Goal: Task Accomplishment & Management: Use online tool/utility

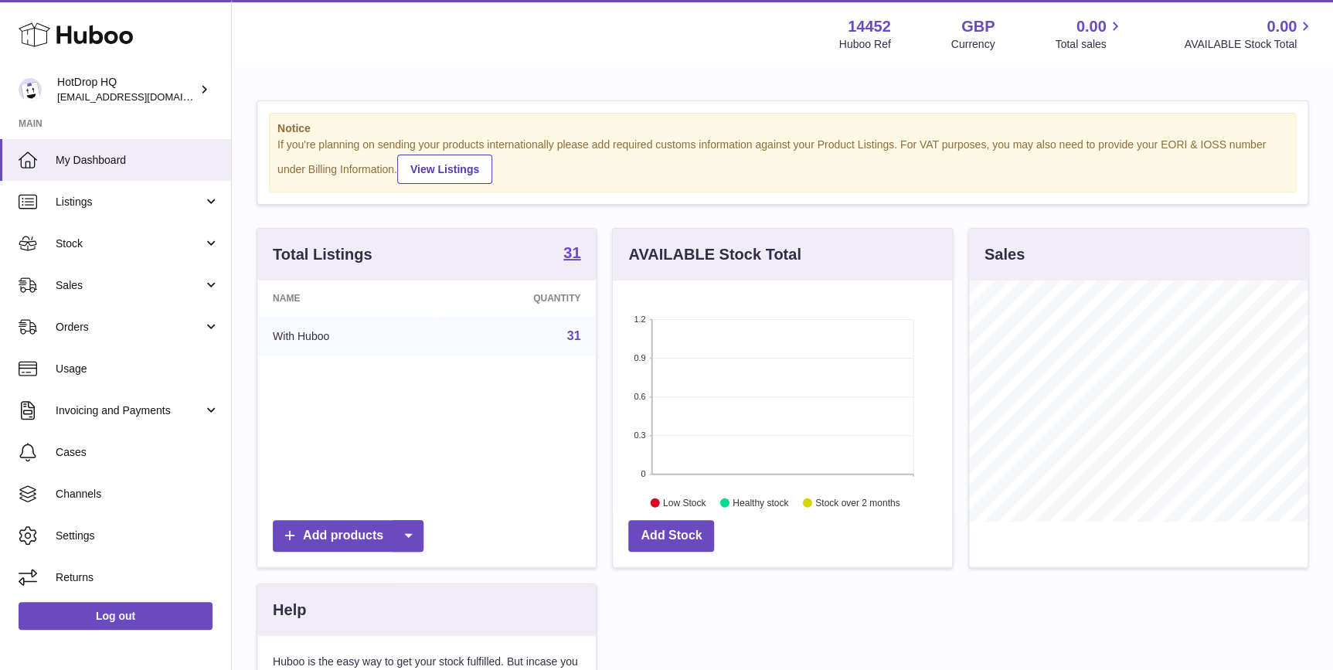
scroll to position [240, 338]
click at [131, 199] on span "Listings" at bounding box center [130, 202] width 148 height 15
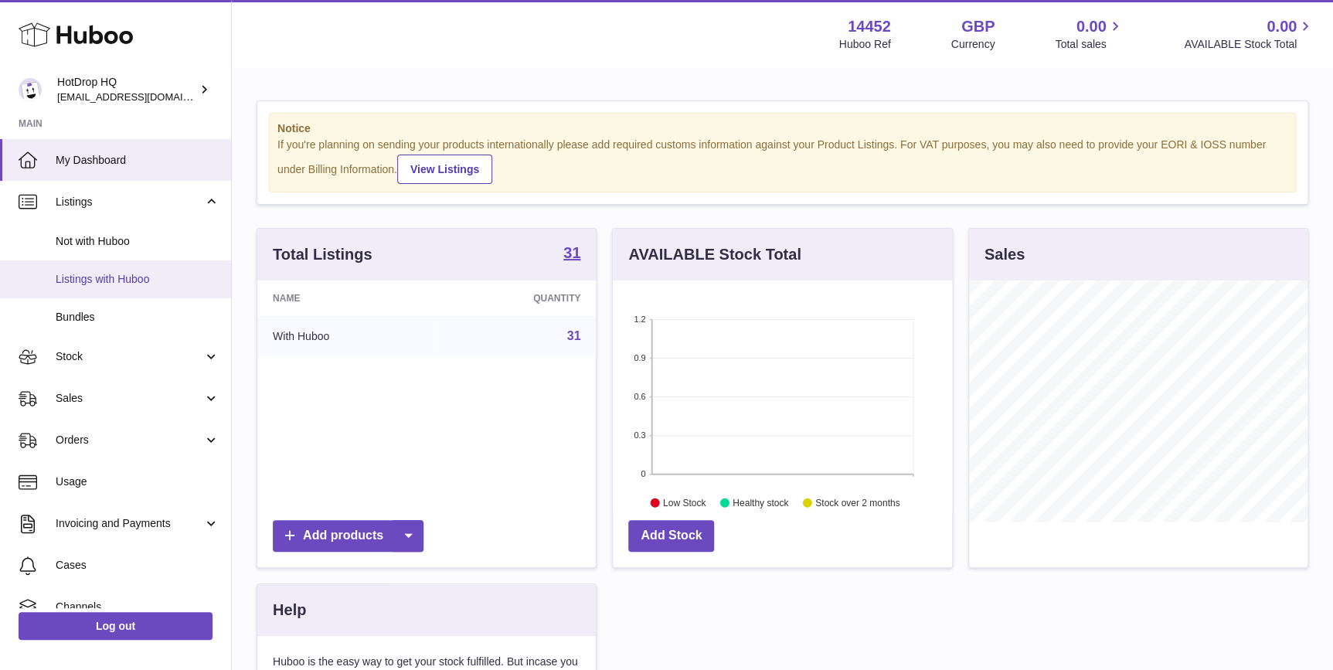
click at [143, 291] on link "Listings with Huboo" at bounding box center [115, 279] width 231 height 38
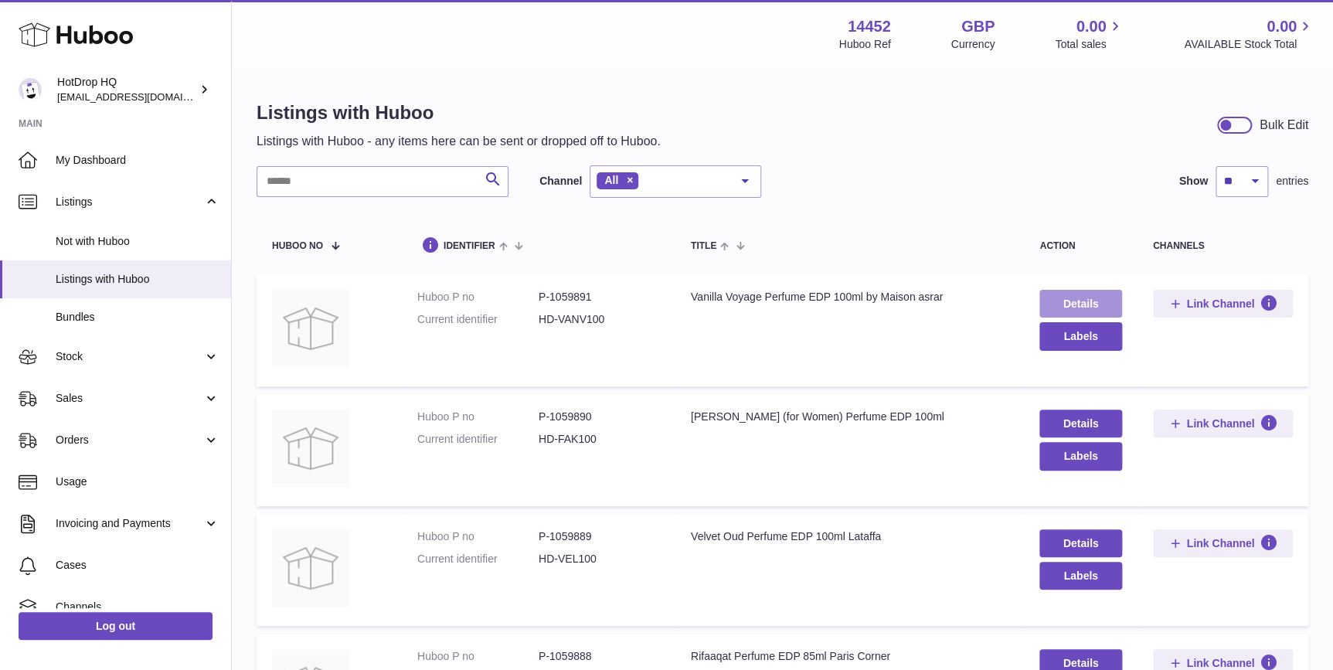
click at [1061, 299] on link "Details" at bounding box center [1080, 304] width 82 height 28
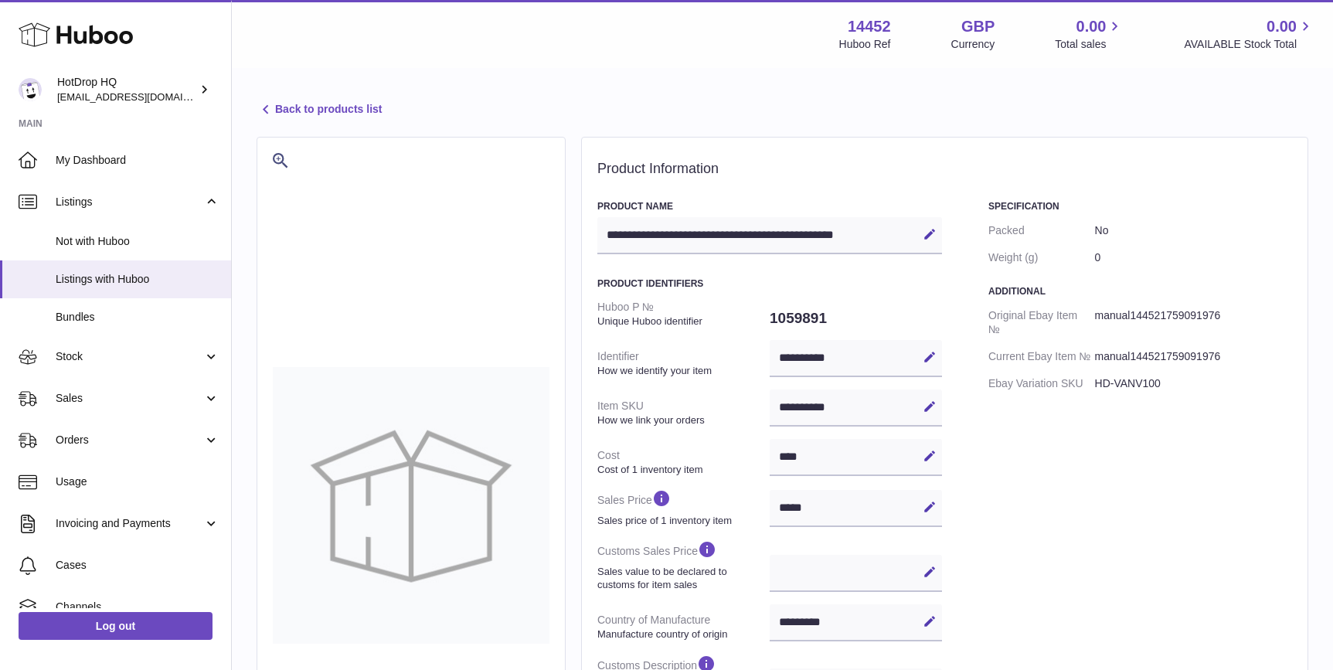
select select "***"
select select "****"
click at [368, 114] on link "Back to products list" at bounding box center [318, 109] width 125 height 19
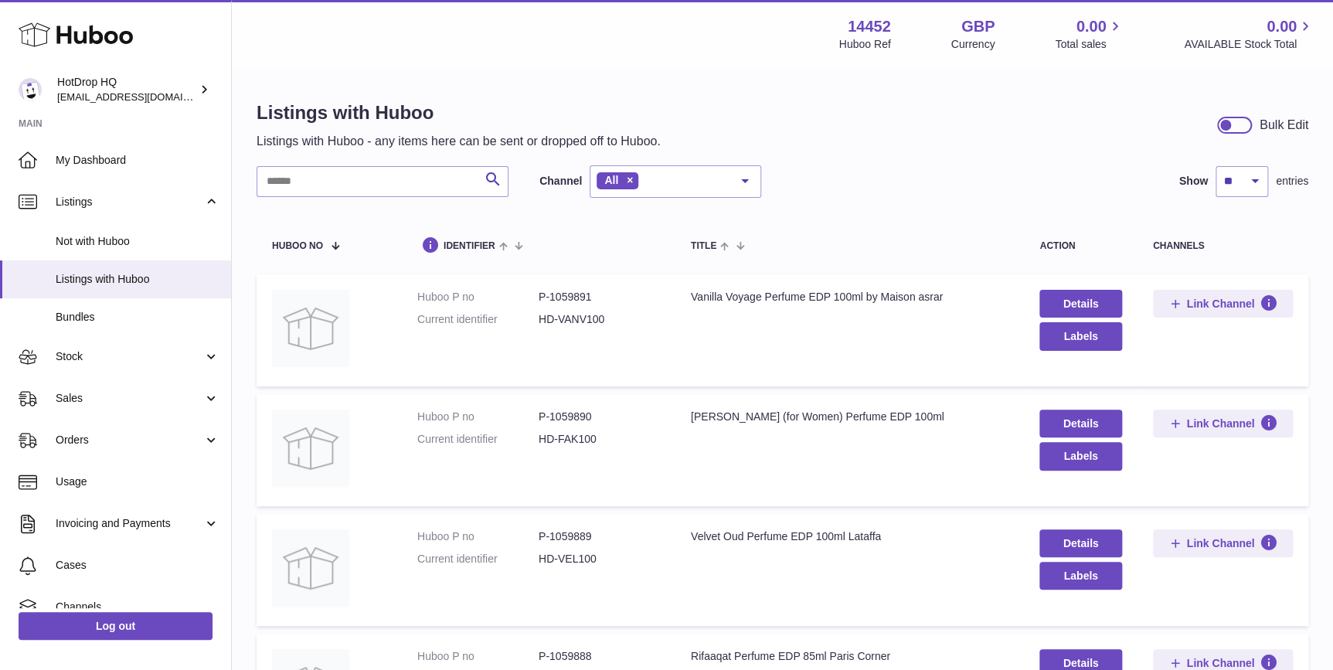
scroll to position [117, 0]
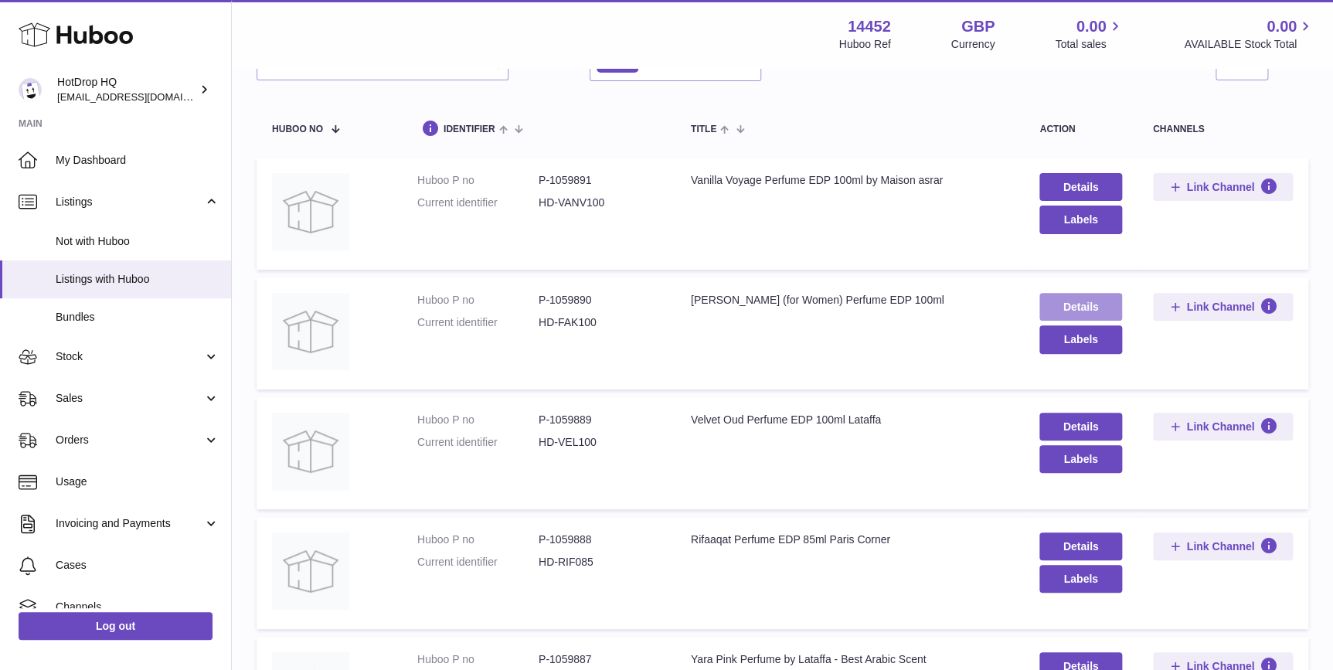
click at [1065, 309] on link "Details" at bounding box center [1080, 307] width 82 height 28
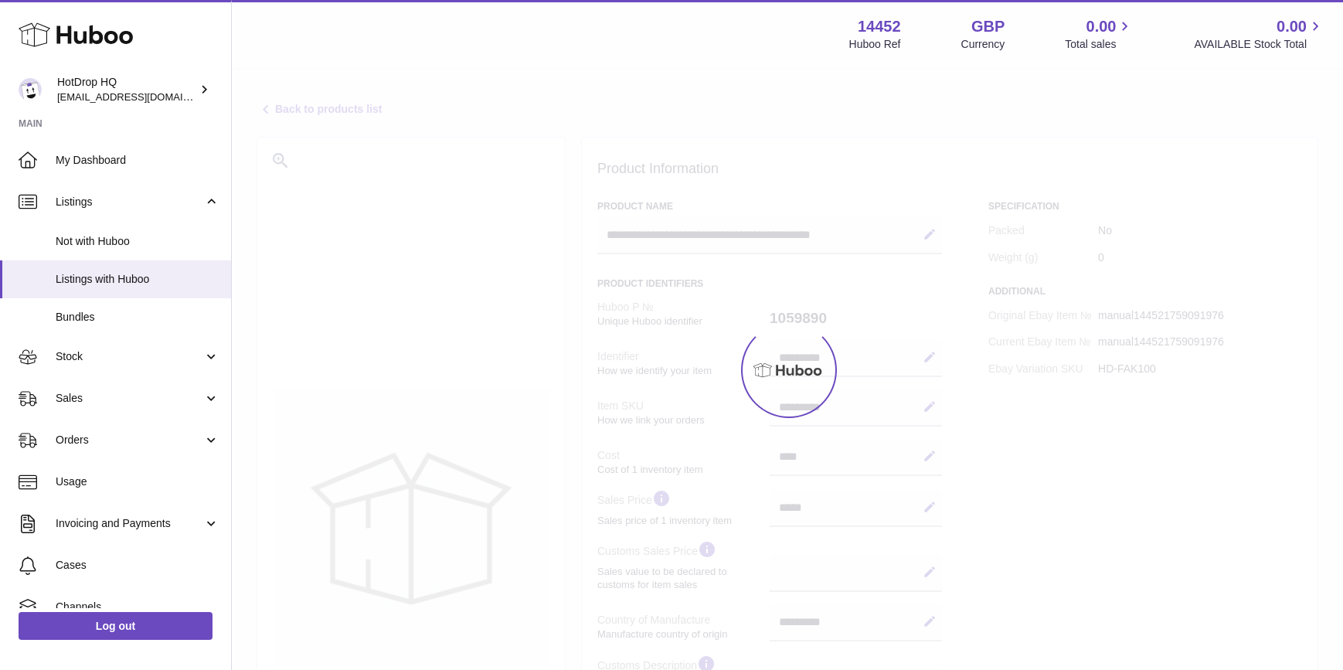
select select "***"
select select "****"
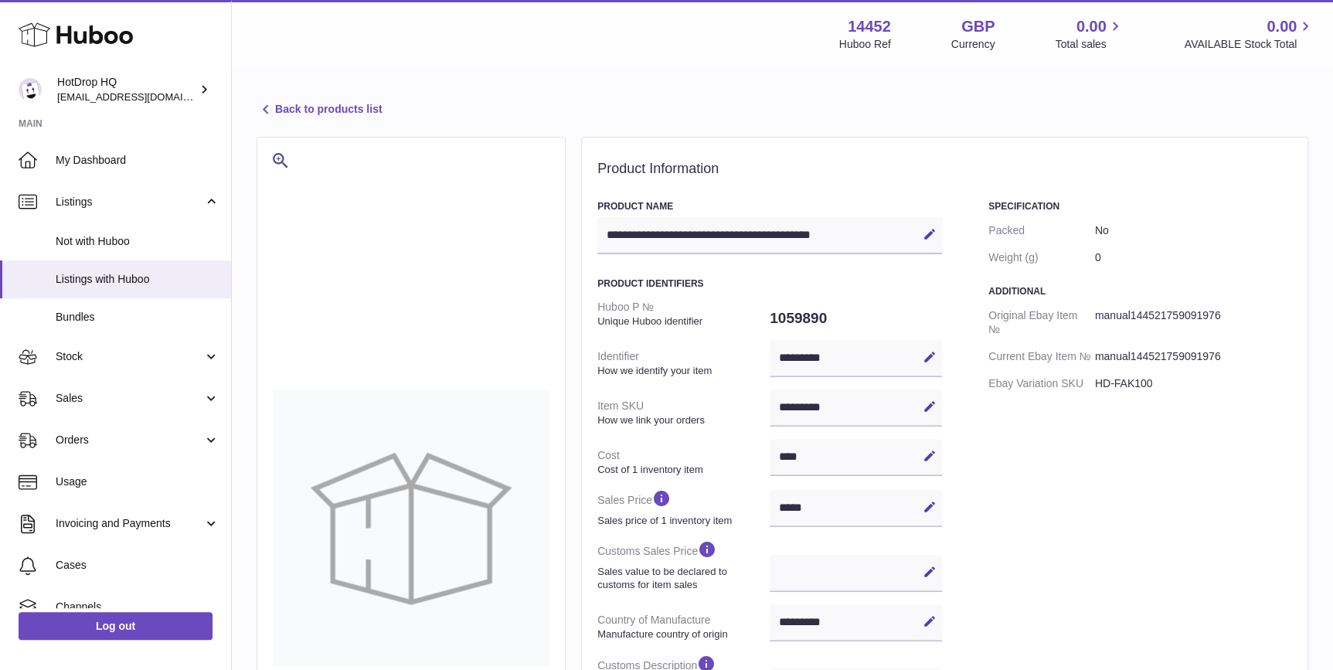
click at [309, 110] on link "Back to products list" at bounding box center [318, 109] width 125 height 19
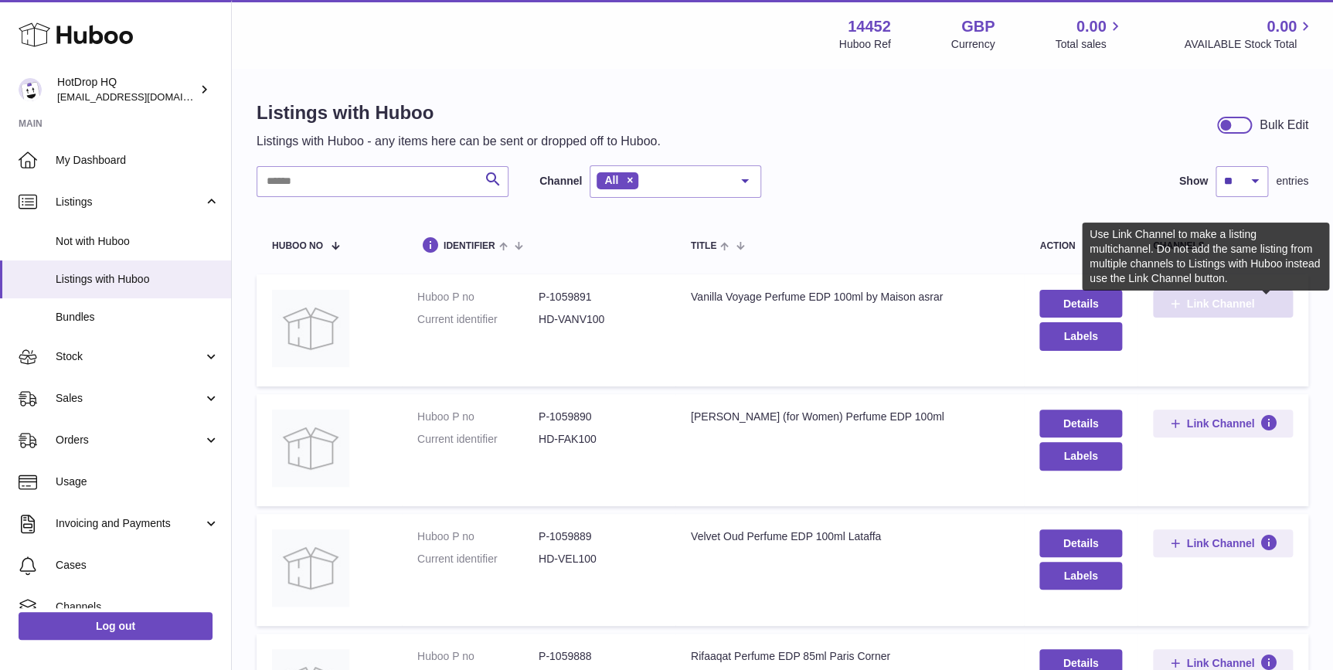
click at [1258, 309] on icon at bounding box center [1267, 303] width 19 height 19
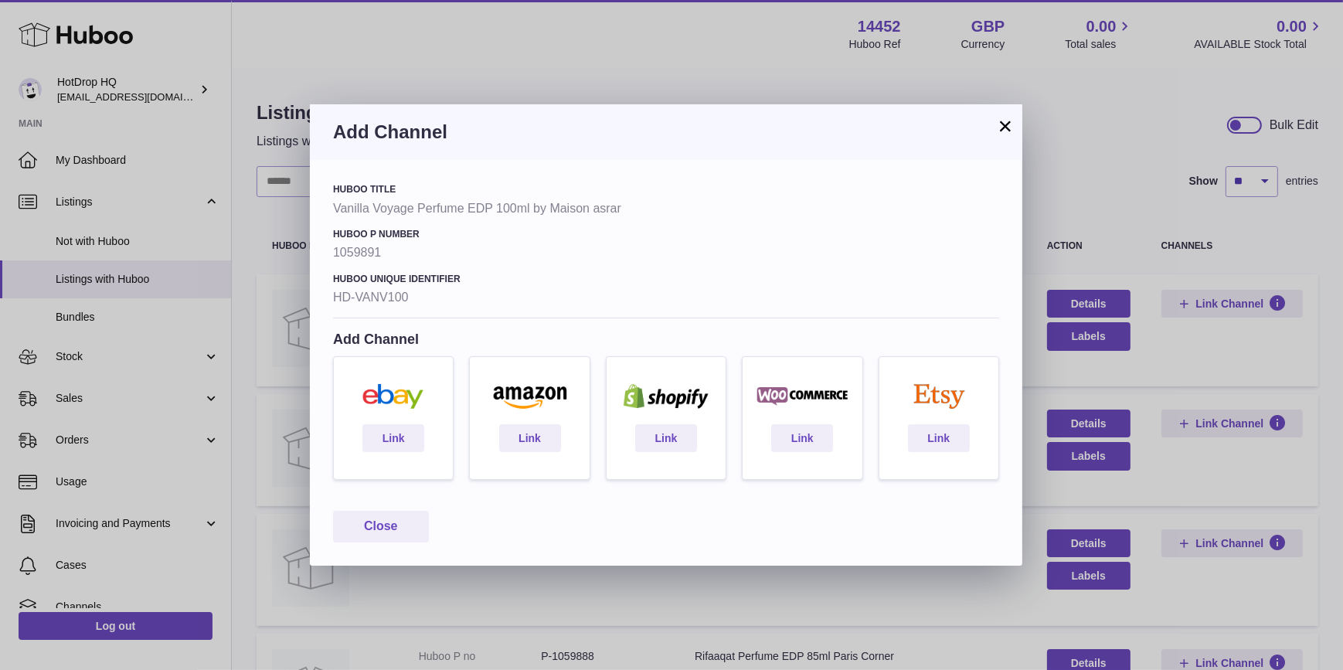
click at [1007, 124] on button "×" at bounding box center [1005, 126] width 19 height 19
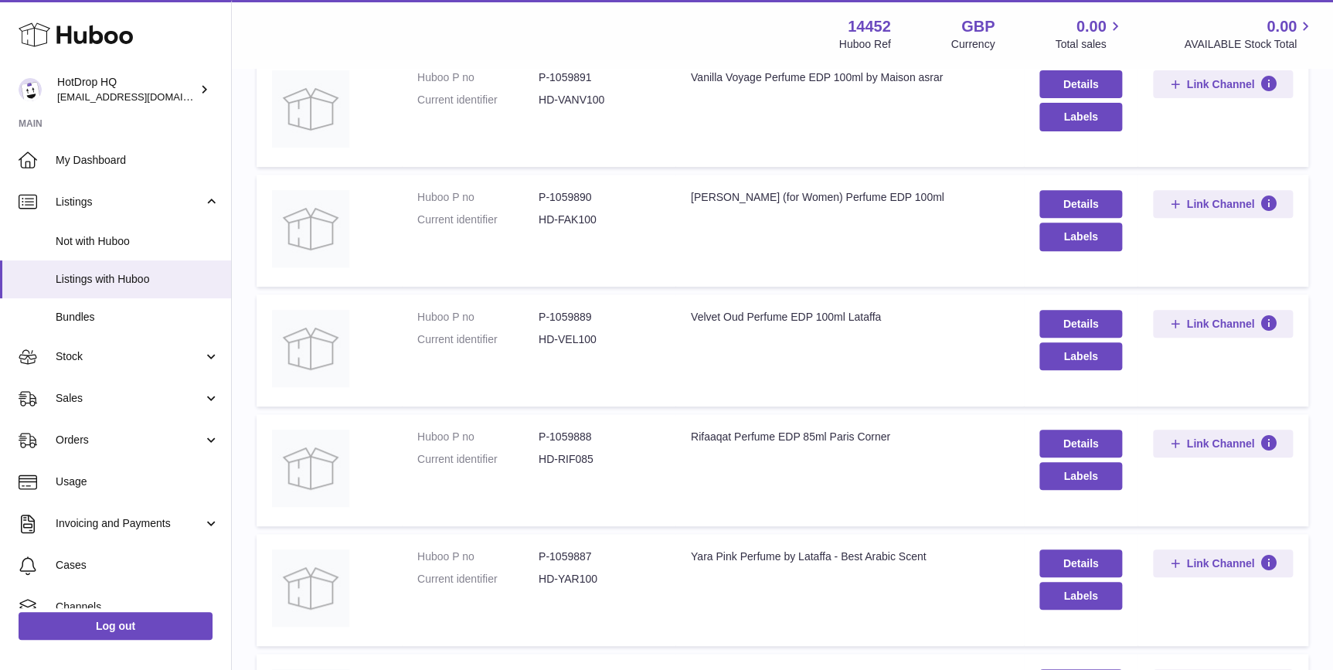
scroll to position [233, 0]
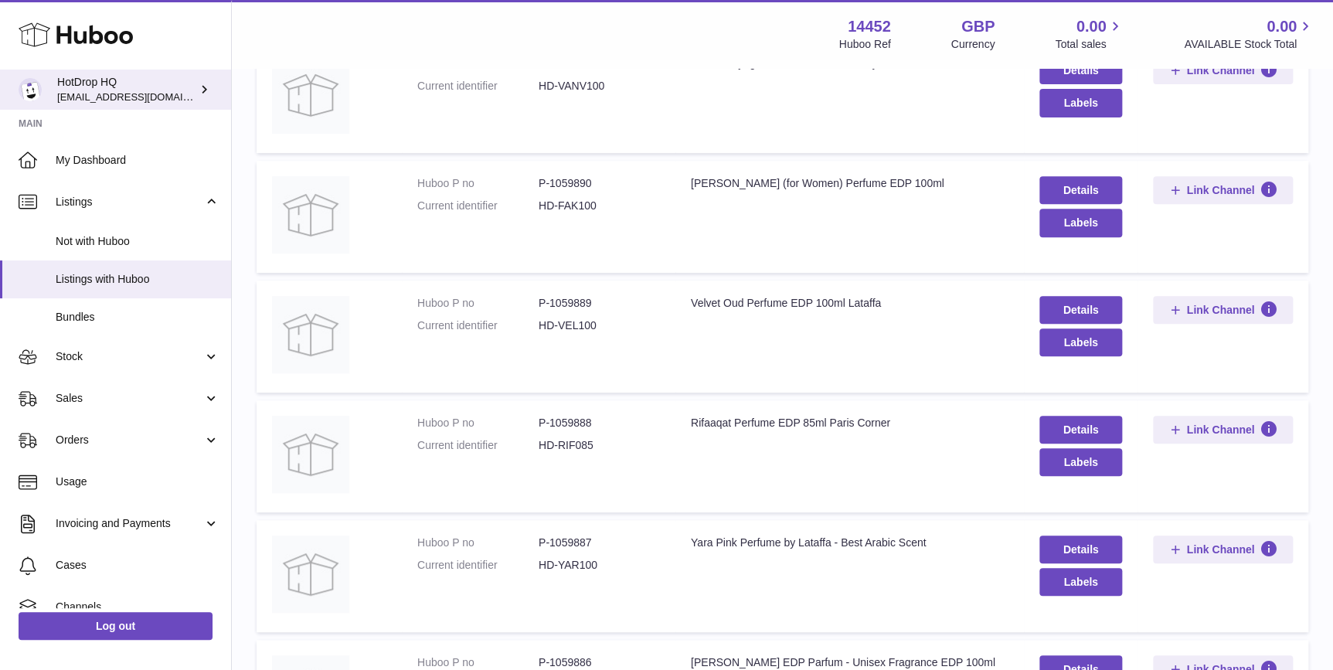
click at [141, 104] on link "HotDrop HQ internalAdmin-14452@internal.huboo.com" at bounding box center [115, 90] width 231 height 40
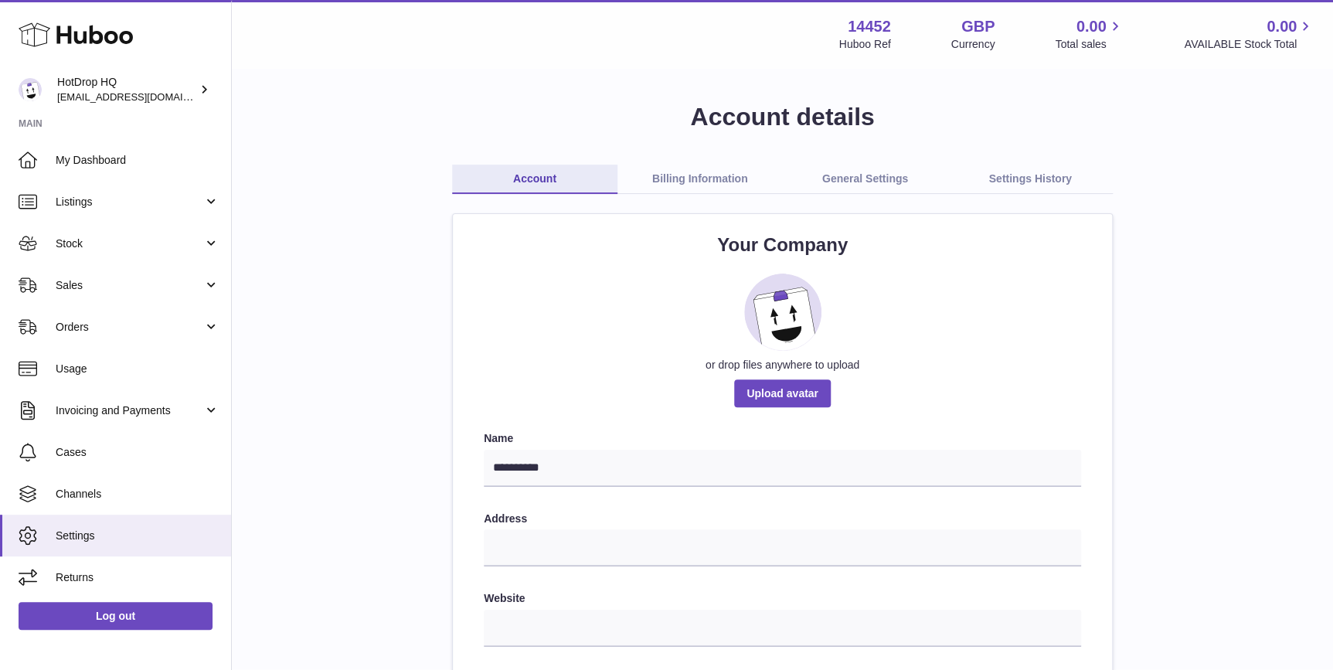
click at [634, 185] on link "Billing Information" at bounding box center [699, 179] width 165 height 29
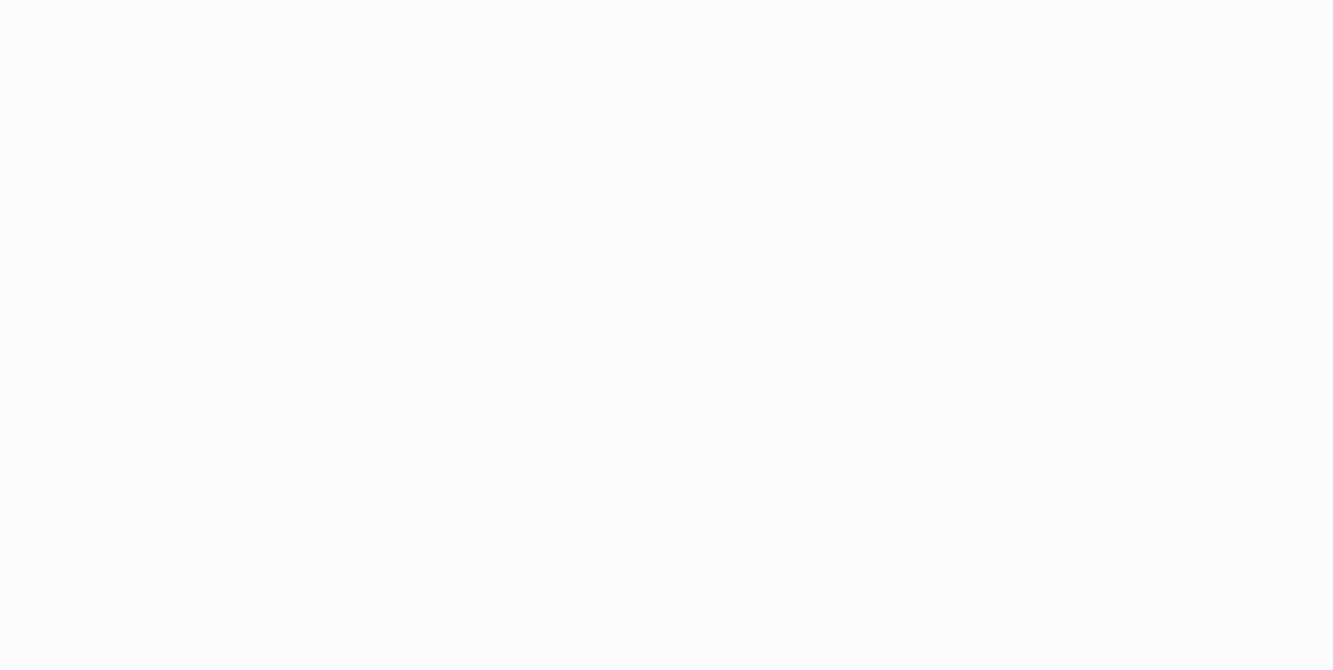
select select "**"
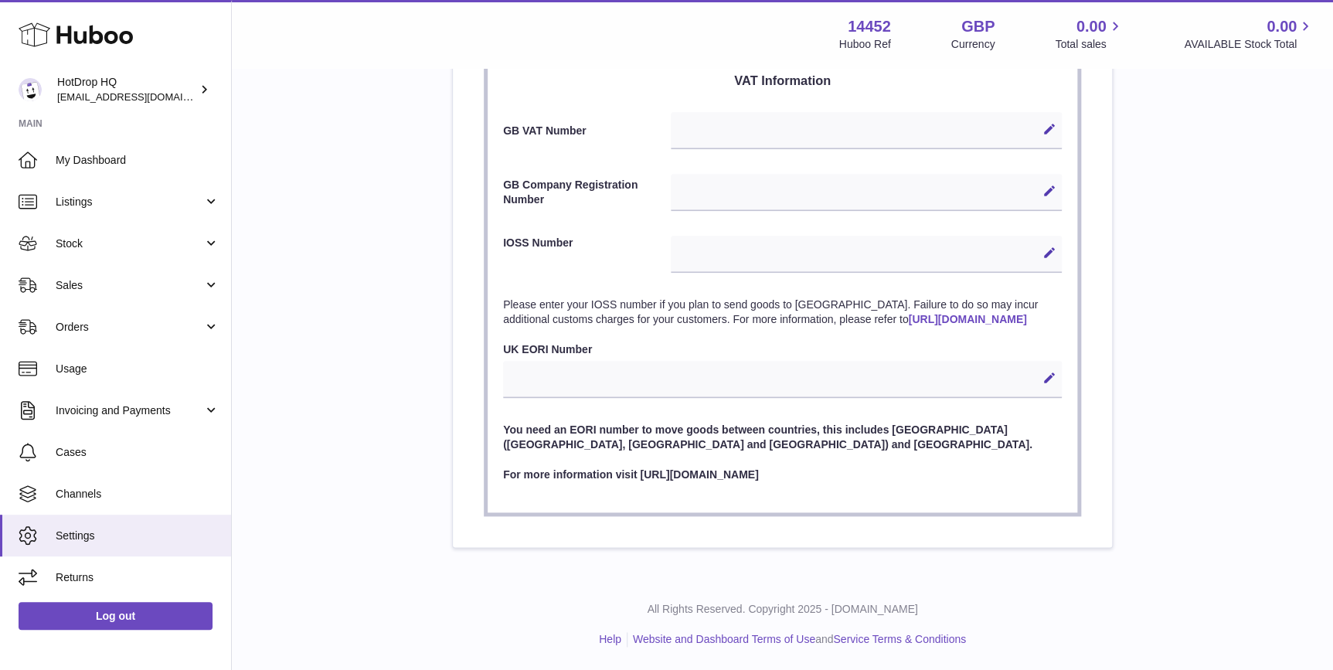
scroll to position [598, 0]
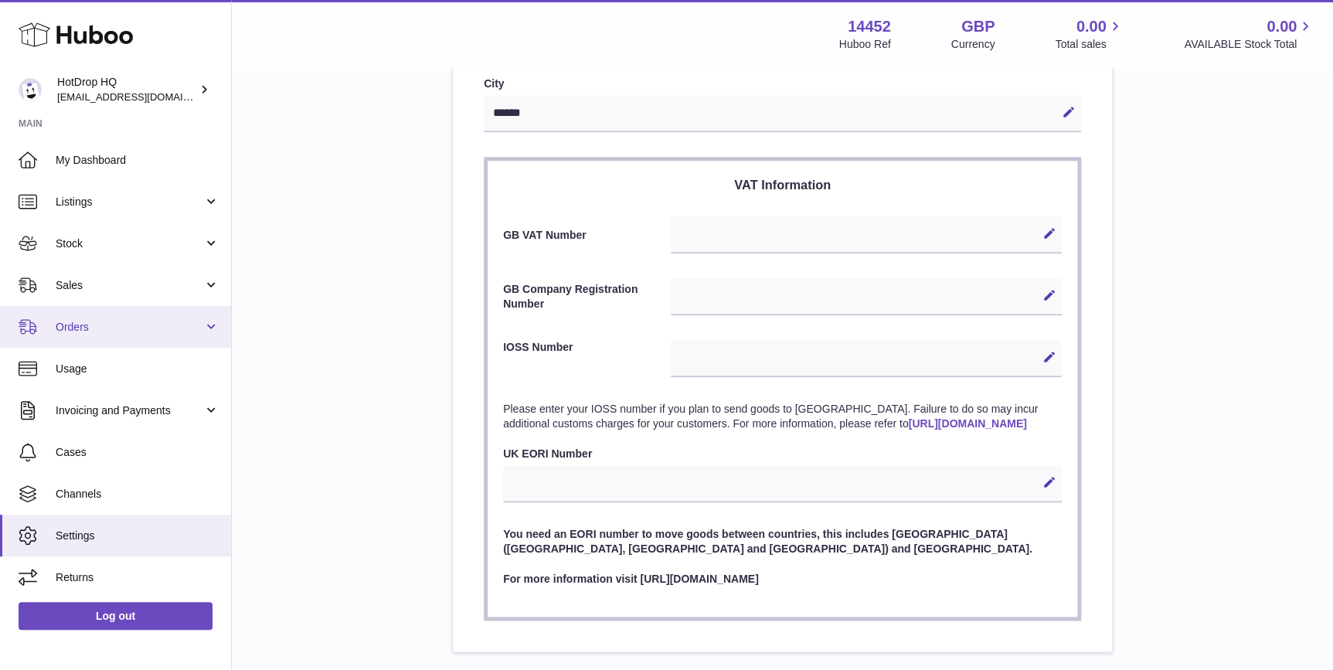
click at [158, 322] on span "Orders" at bounding box center [130, 327] width 148 height 15
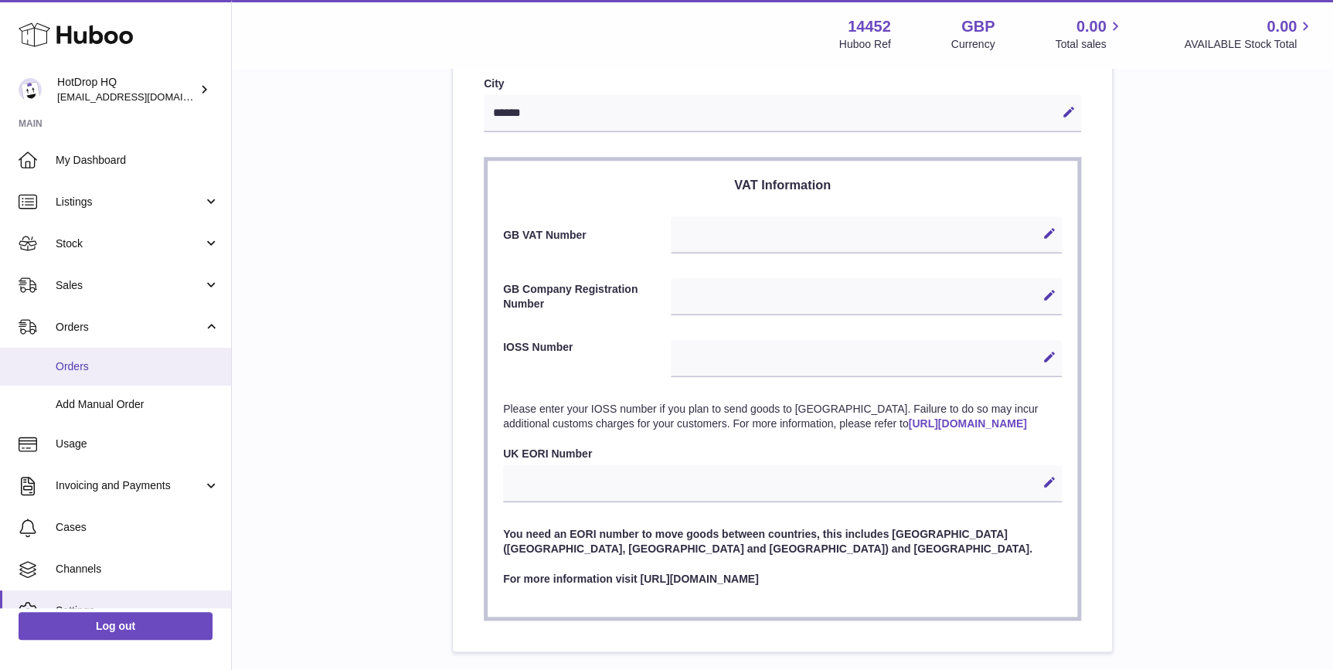
click at [158, 359] on span "Orders" at bounding box center [138, 366] width 164 height 15
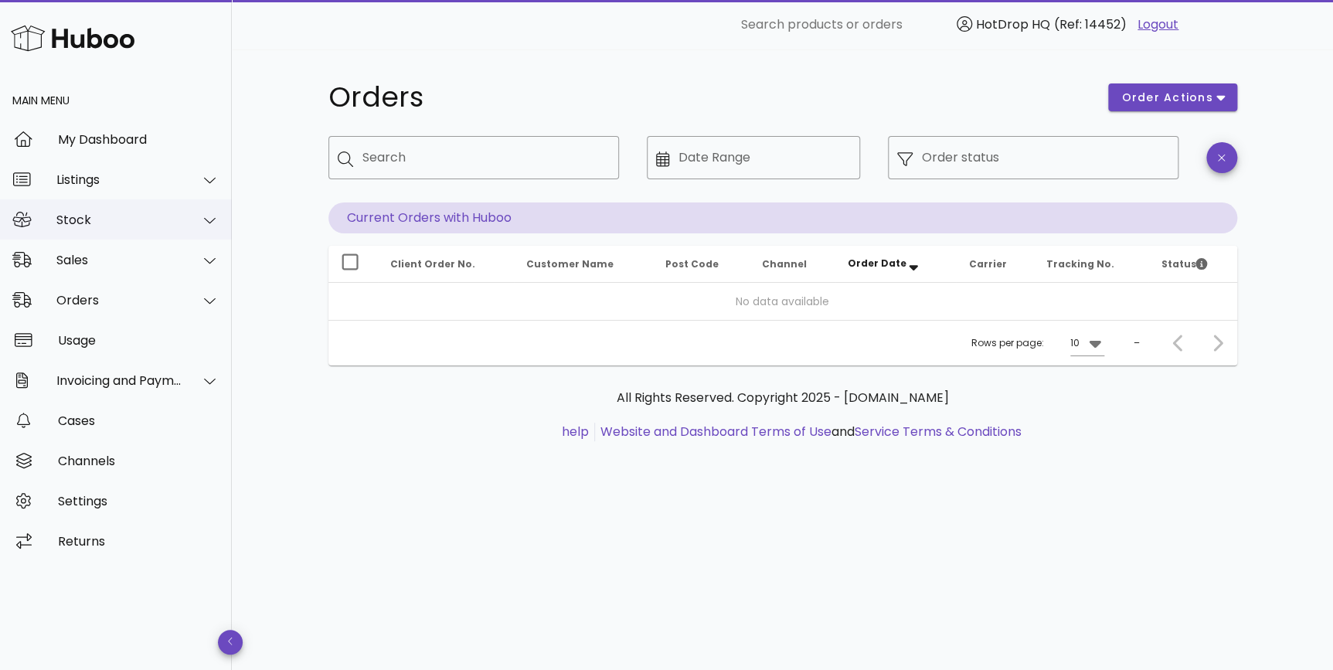
click at [162, 210] on div "Stock" at bounding box center [116, 219] width 232 height 40
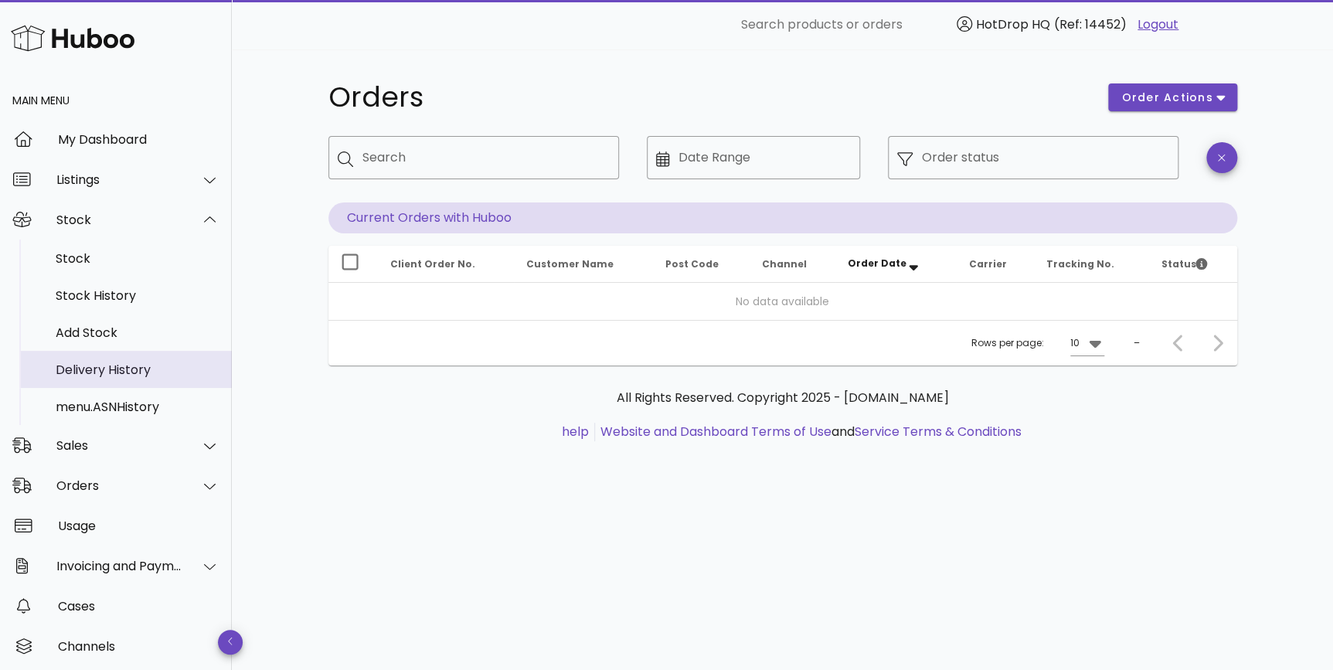
click at [165, 363] on div "Delivery History" at bounding box center [138, 369] width 164 height 15
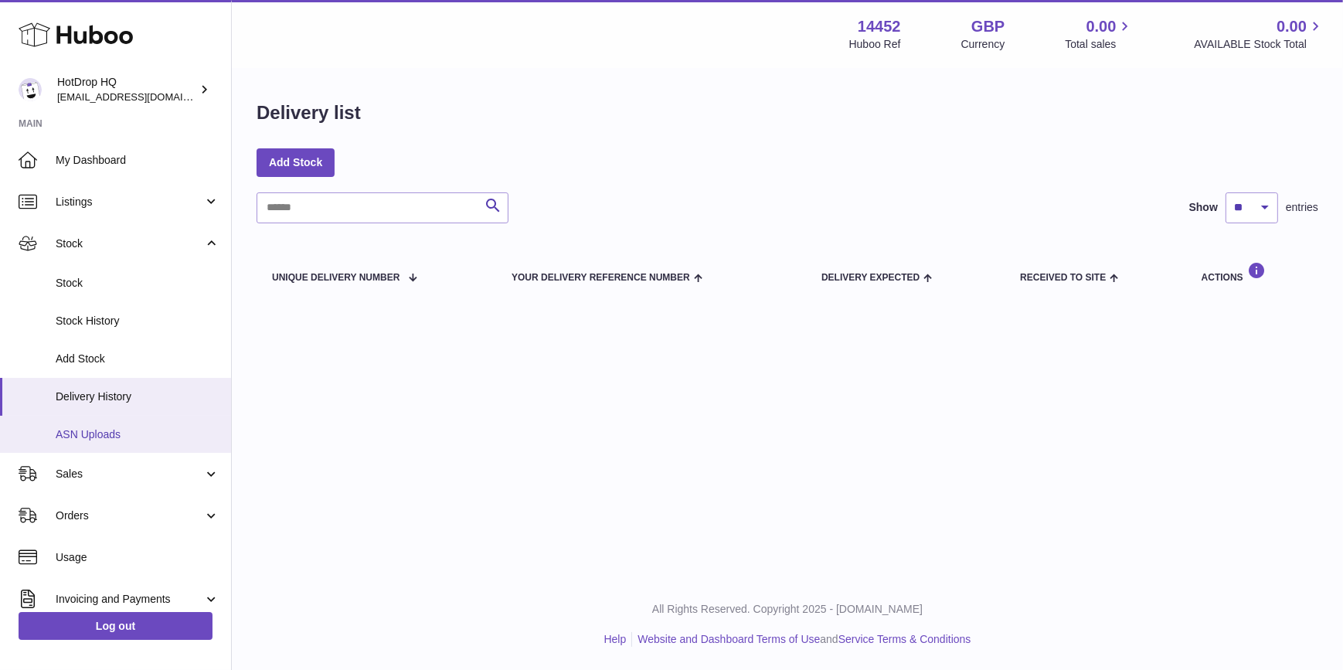
click at [168, 431] on span "ASN Uploads" at bounding box center [138, 434] width 164 height 15
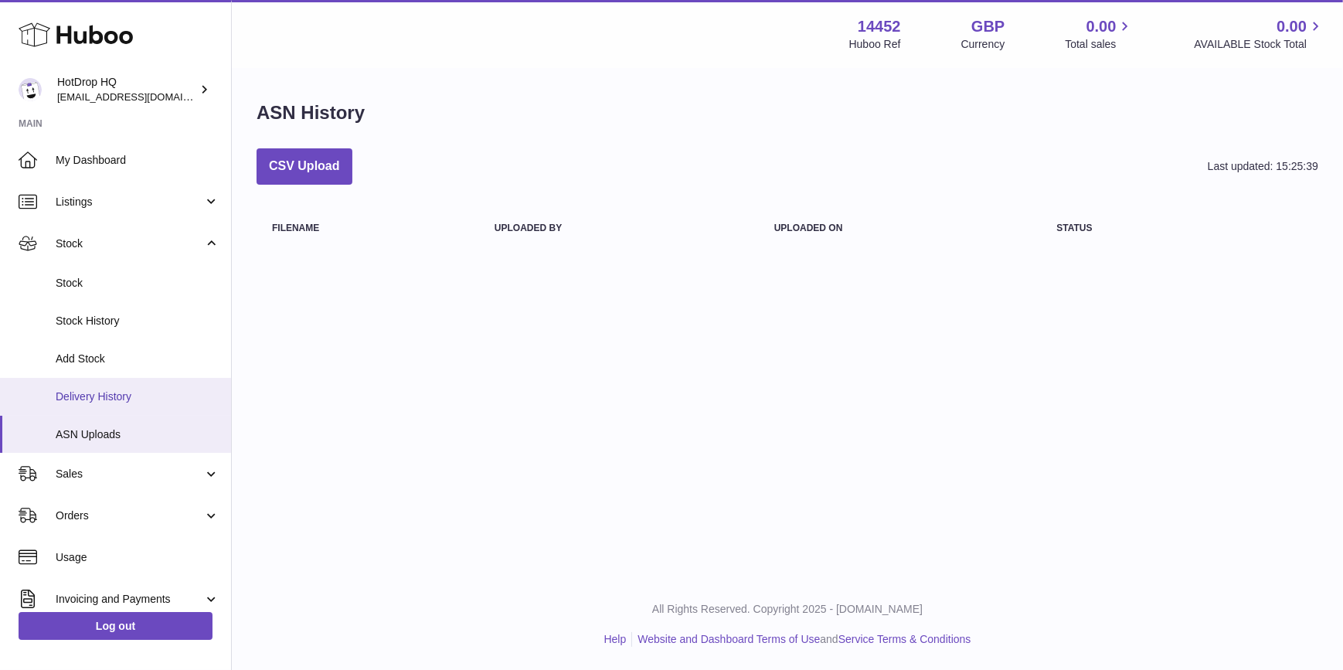
click at [192, 403] on link "Delivery History" at bounding box center [115, 397] width 231 height 38
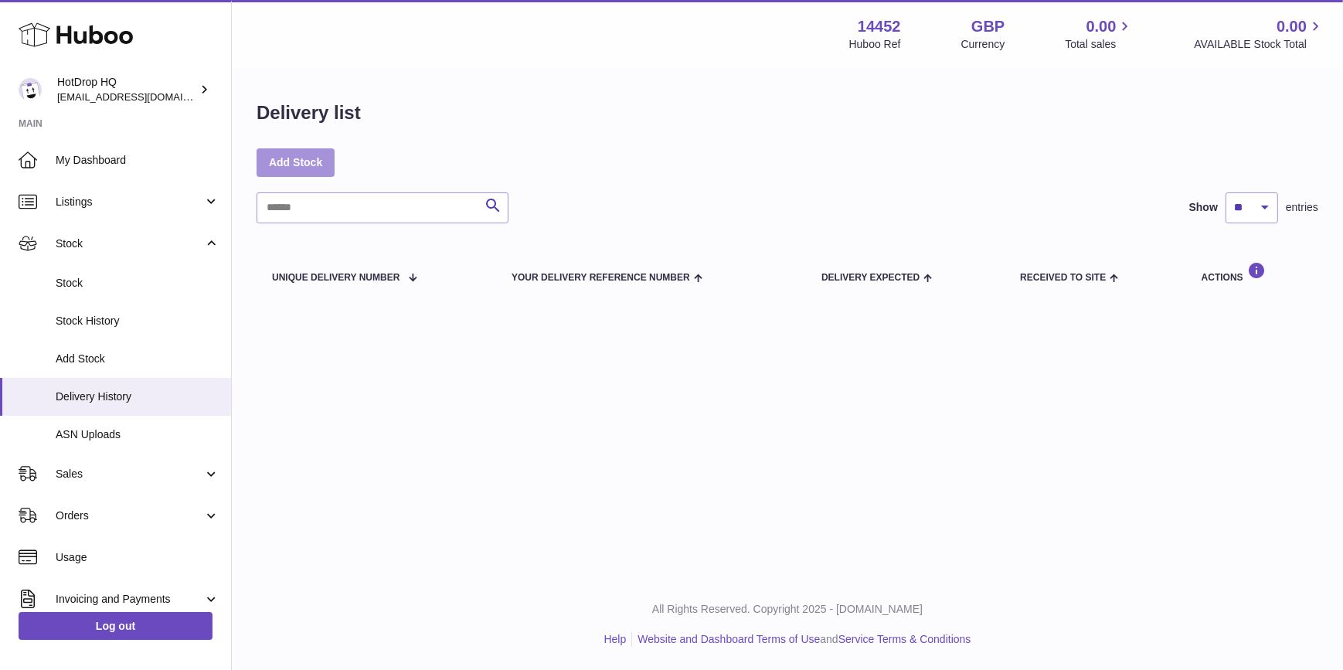
click at [301, 165] on link "Add Stock" at bounding box center [295, 162] width 78 height 28
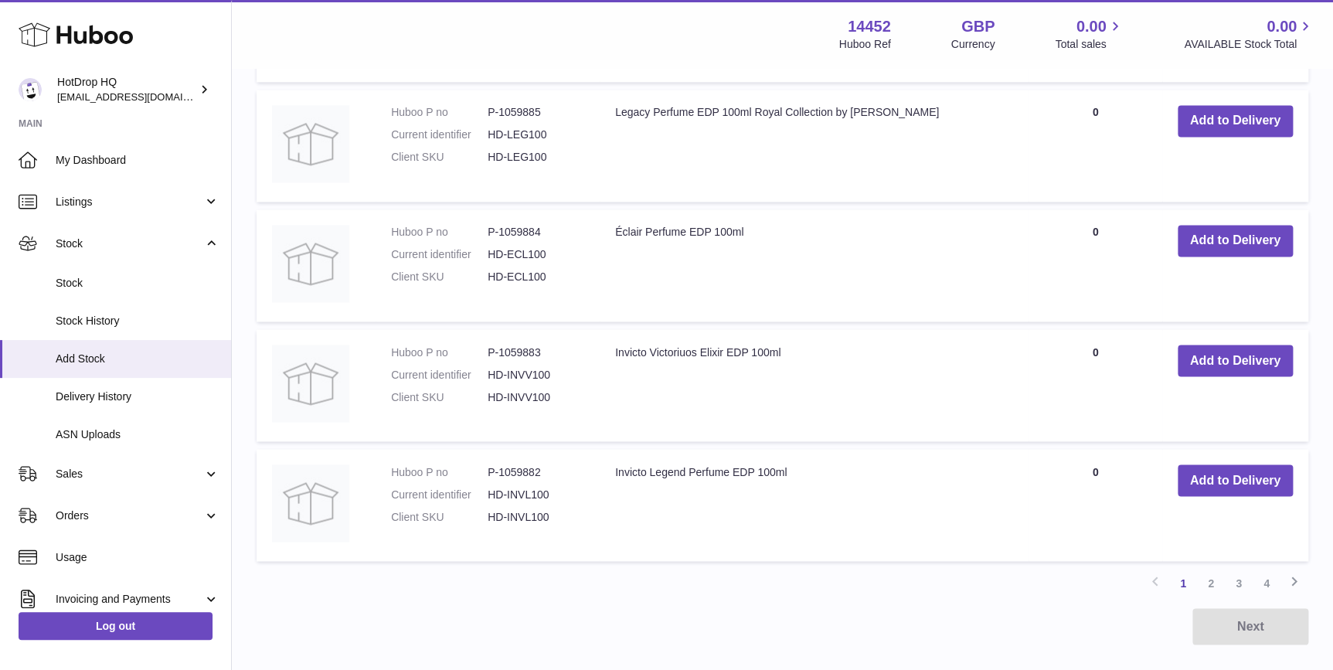
scroll to position [1222, 0]
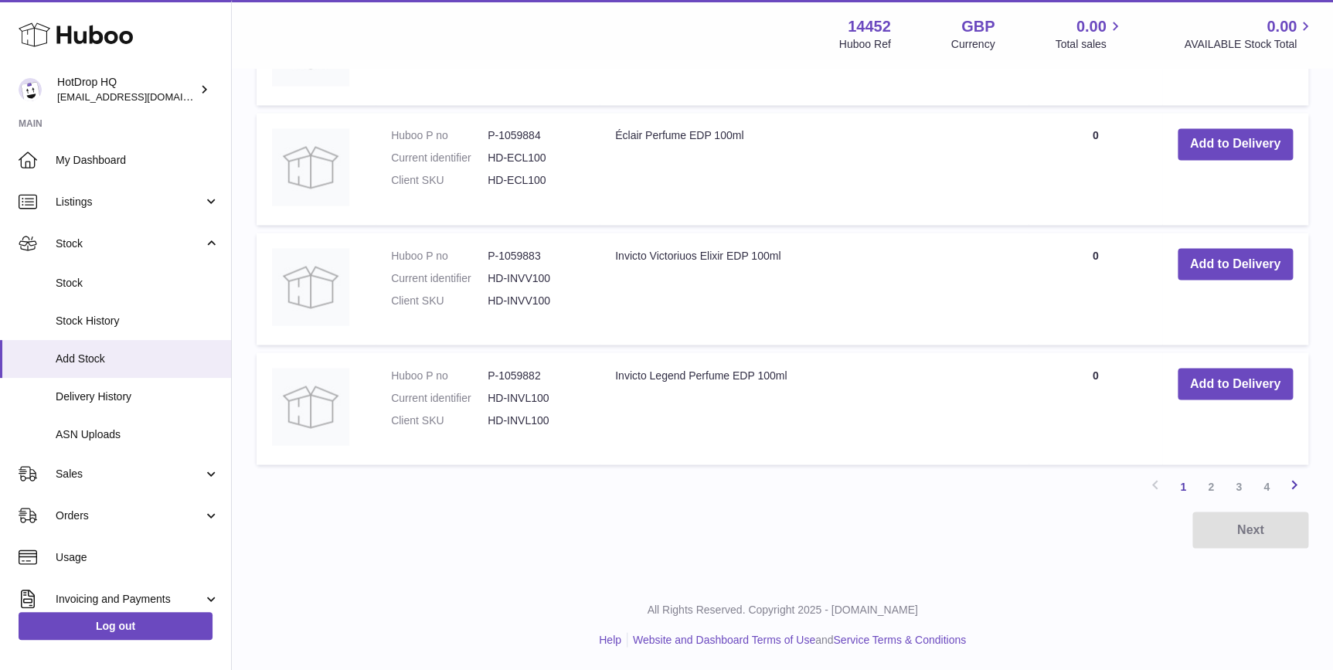
click at [1298, 489] on icon at bounding box center [1294, 483] width 19 height 19
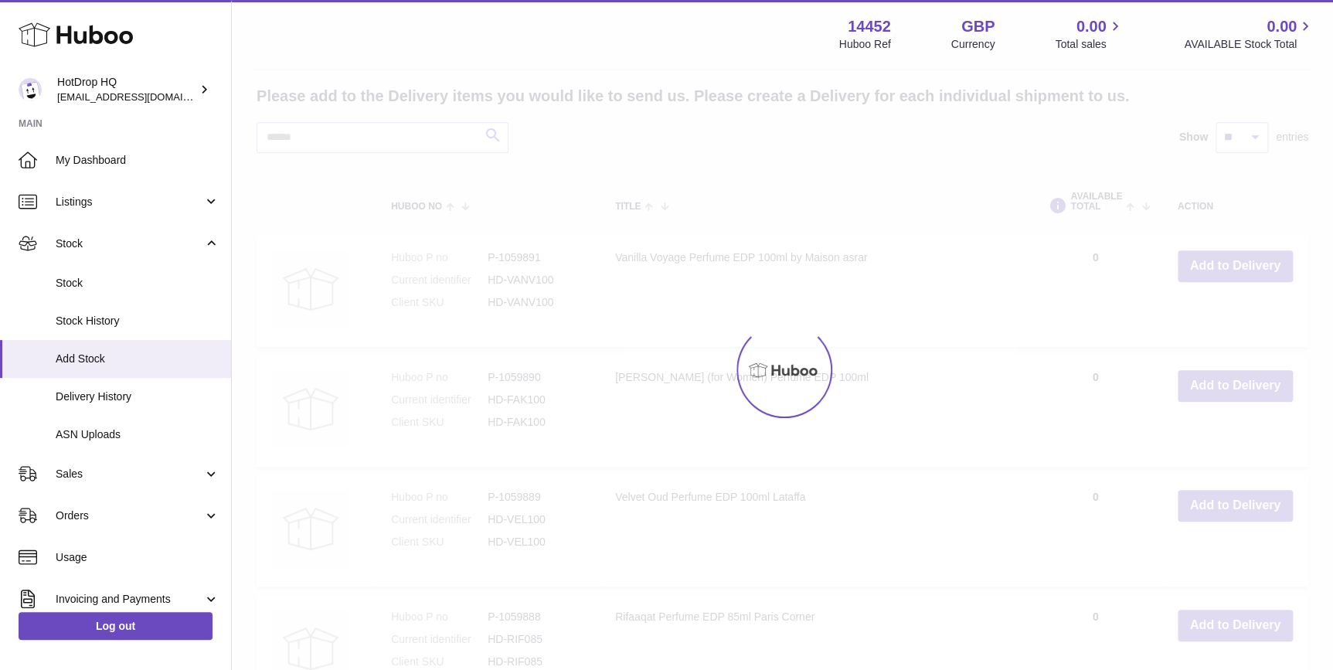
scroll to position [70, 0]
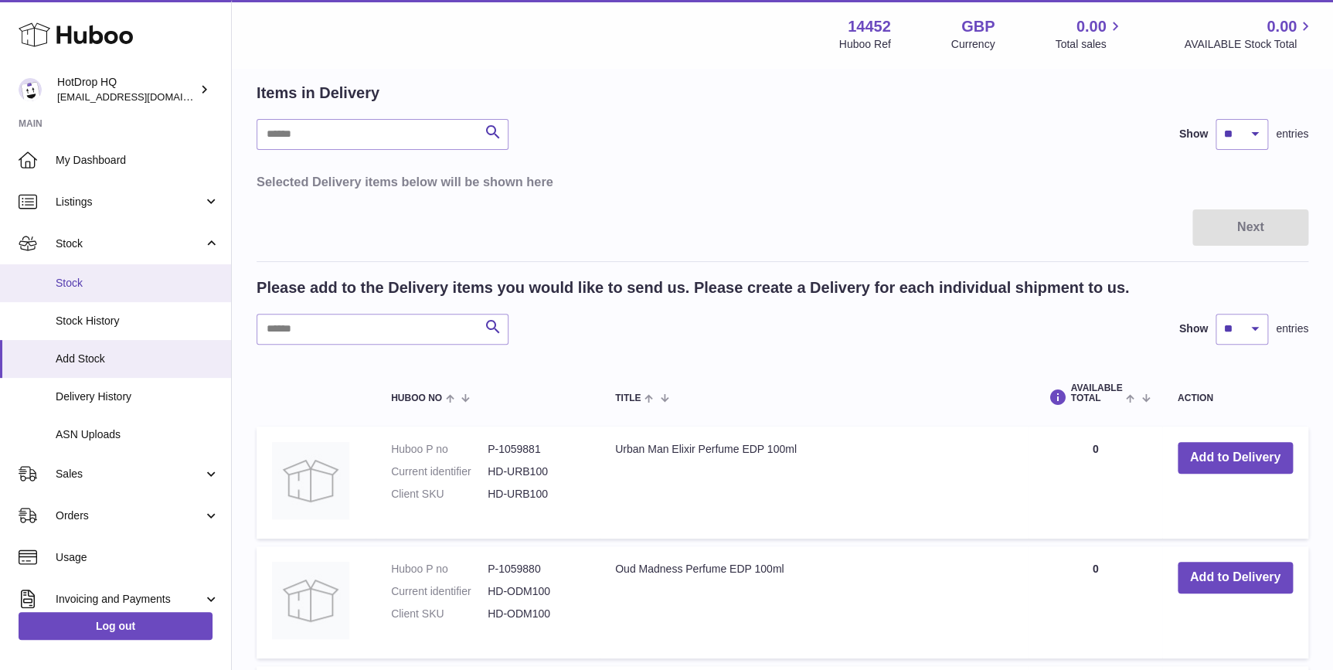
click at [146, 283] on span "Stock" at bounding box center [138, 283] width 164 height 15
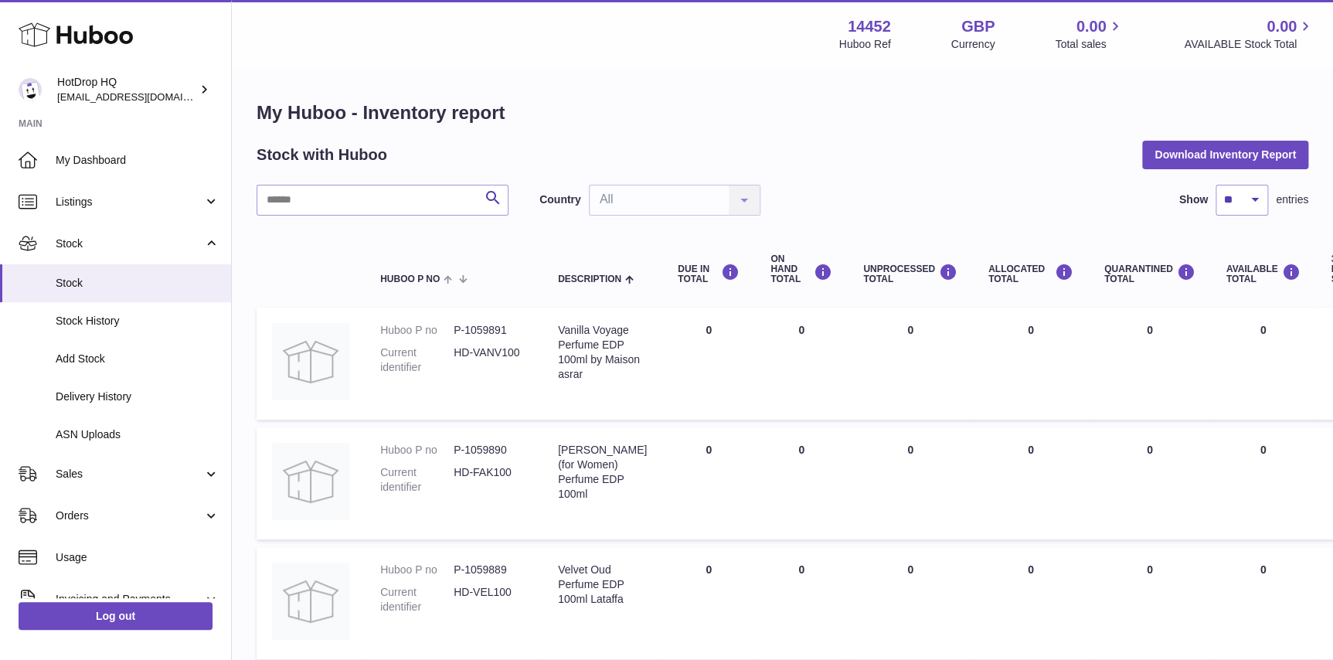
drag, startPoint x: 158, startPoint y: 195, endPoint x: 158, endPoint y: 226, distance: 30.1
click at [158, 195] on span "Listings" at bounding box center [130, 202] width 148 height 15
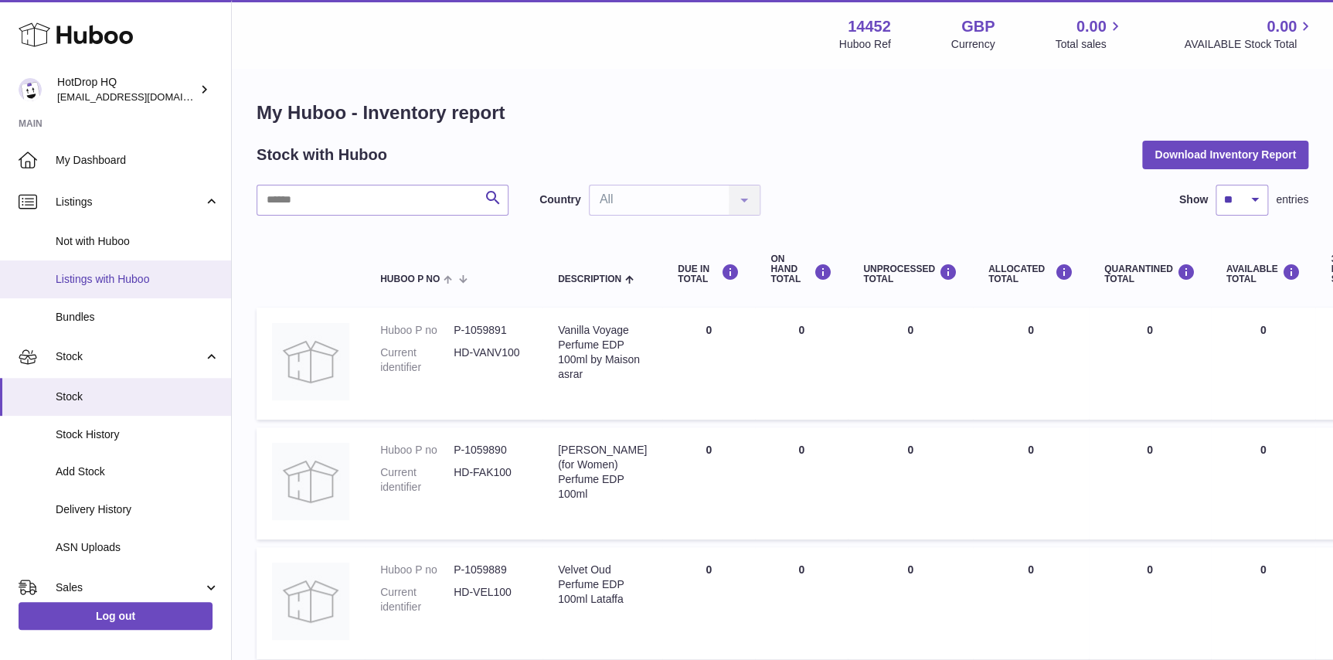
click at [162, 280] on span "Listings with Huboo" at bounding box center [138, 279] width 164 height 15
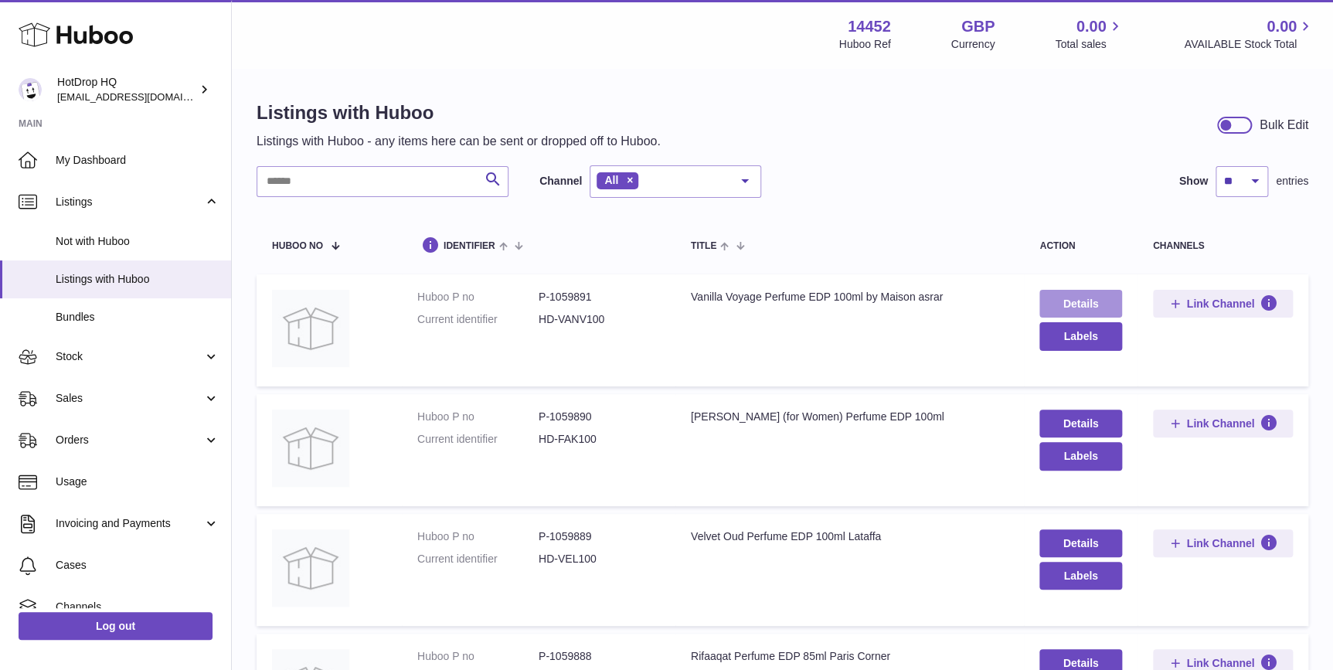
click at [1066, 309] on link "Details" at bounding box center [1080, 304] width 82 height 28
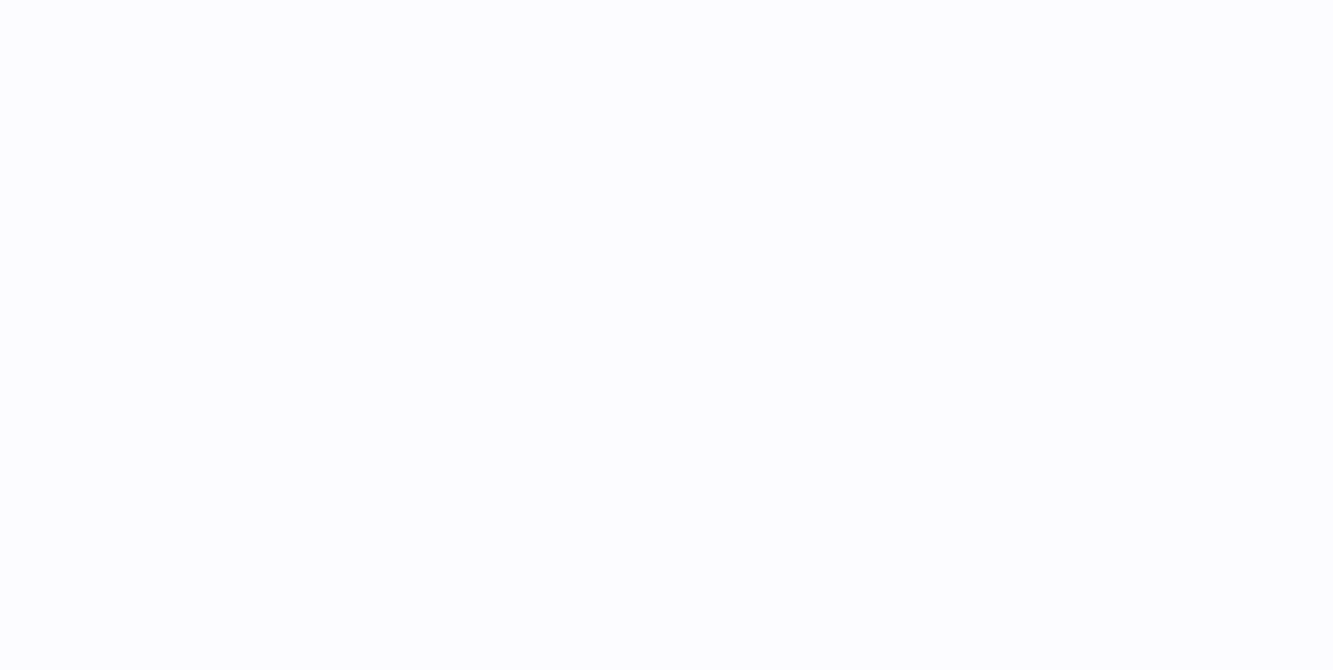
select select "***"
select select "****"
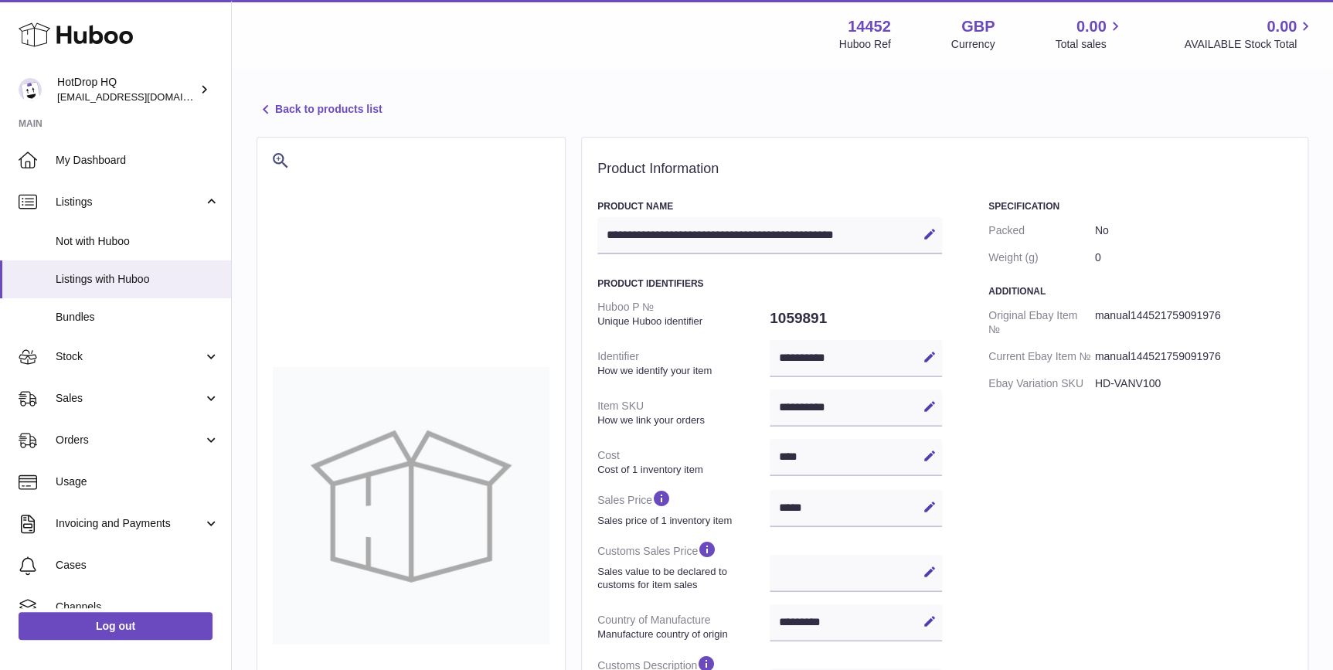
click at [351, 112] on link "Back to products list" at bounding box center [318, 109] width 125 height 19
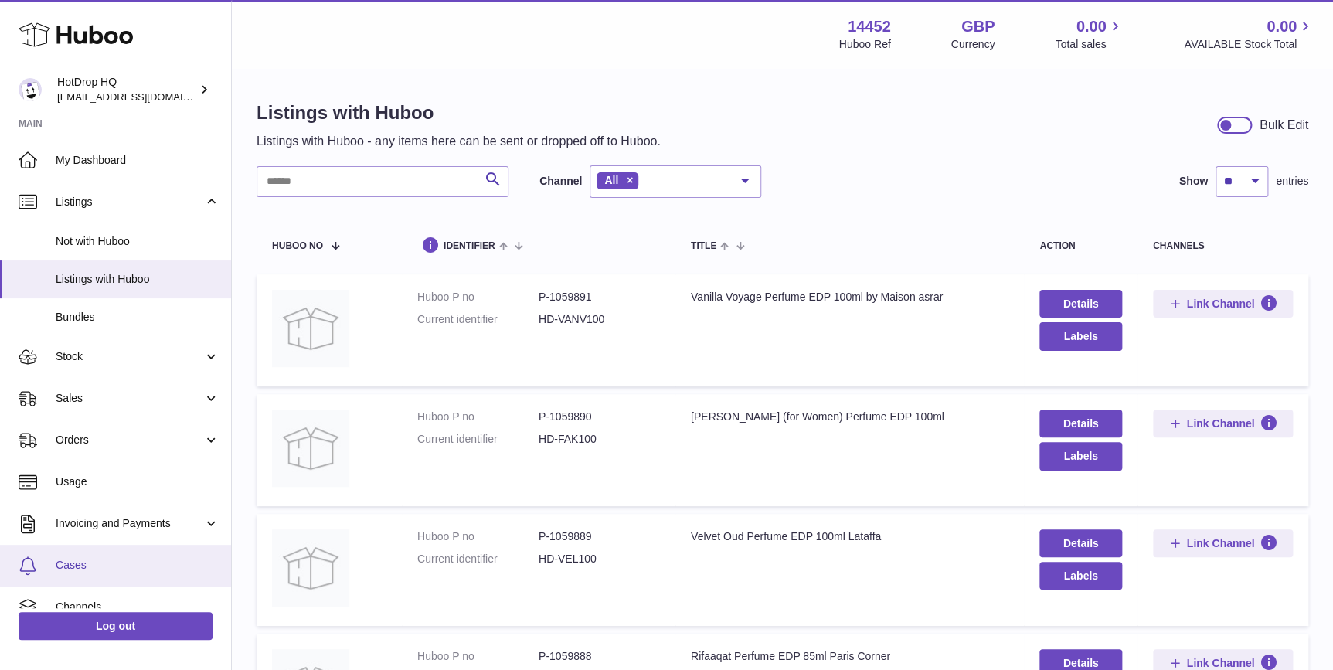
click at [116, 566] on span "Cases" at bounding box center [138, 565] width 164 height 15
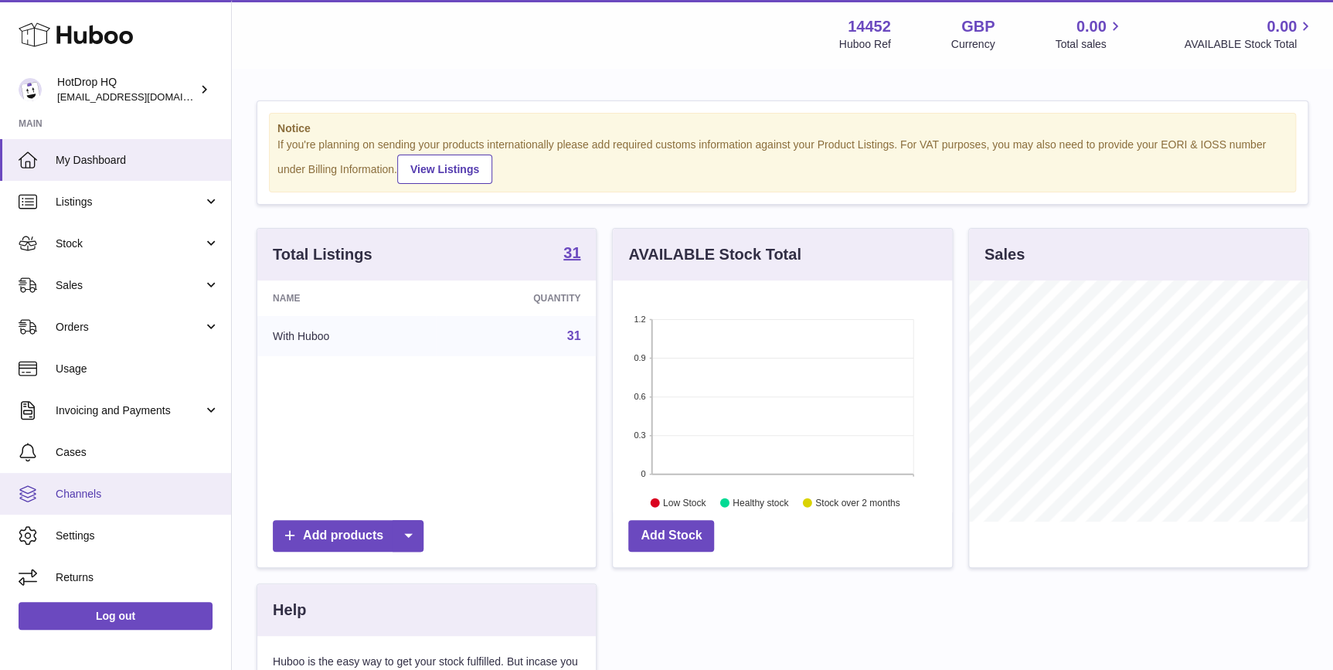
scroll to position [240, 338]
click at [106, 487] on span "Channels" at bounding box center [138, 494] width 164 height 15
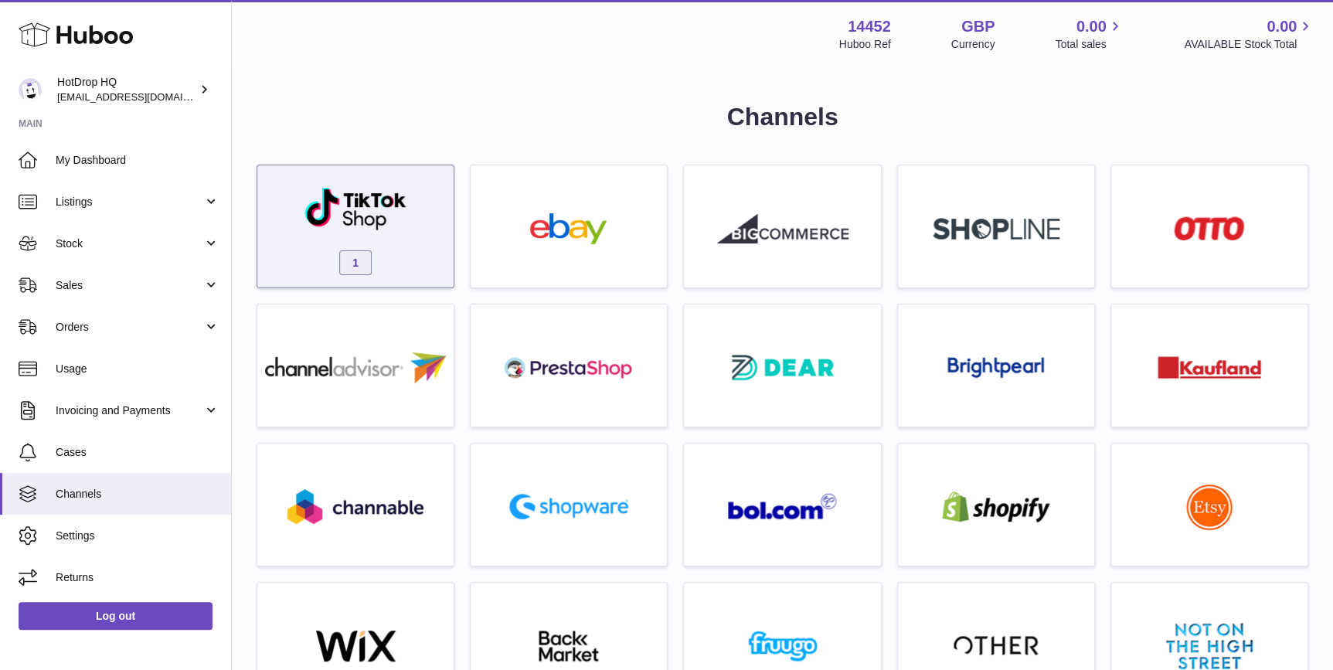
click at [391, 260] on div "1" at bounding box center [355, 230] width 181 height 99
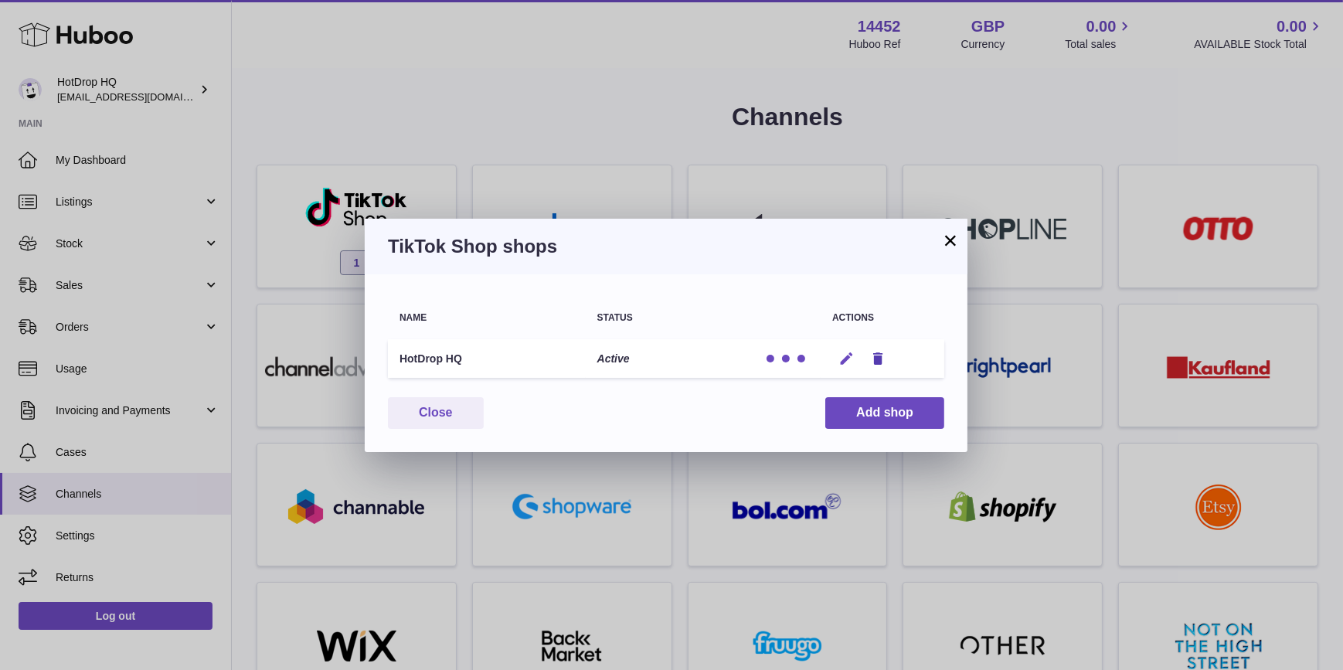
click at [839, 352] on icon "button" at bounding box center [846, 359] width 16 height 16
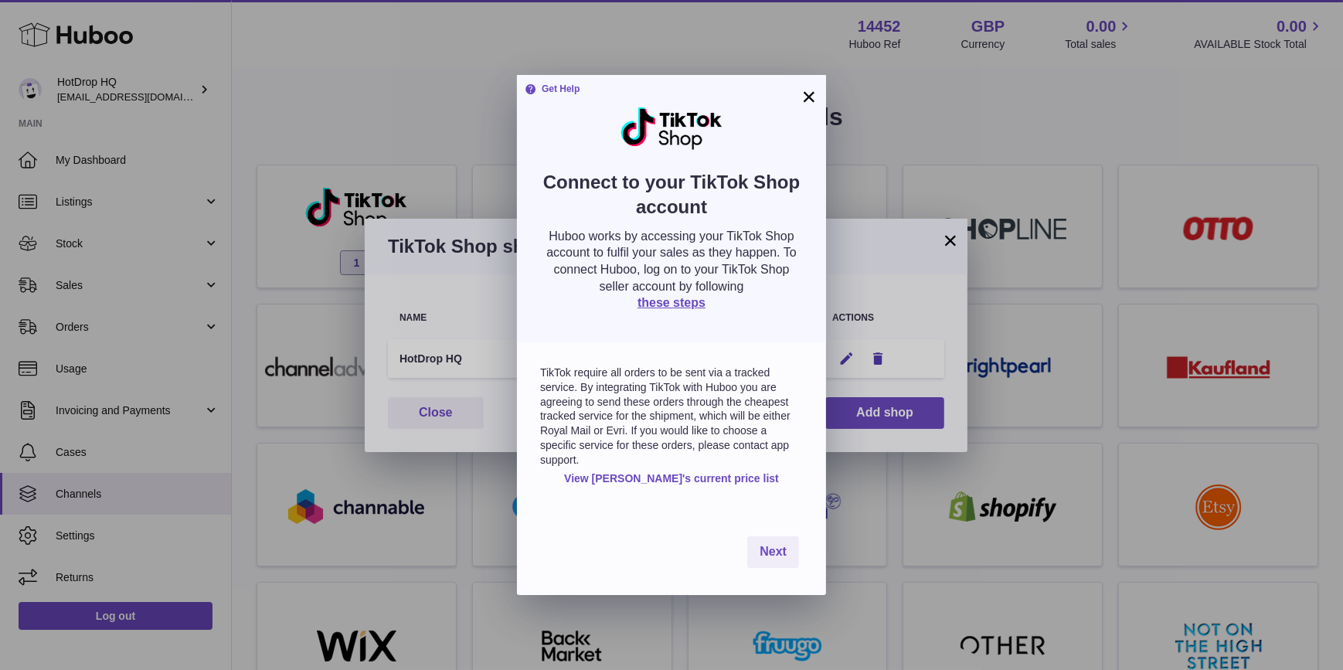
click at [808, 101] on button "×" at bounding box center [809, 96] width 19 height 19
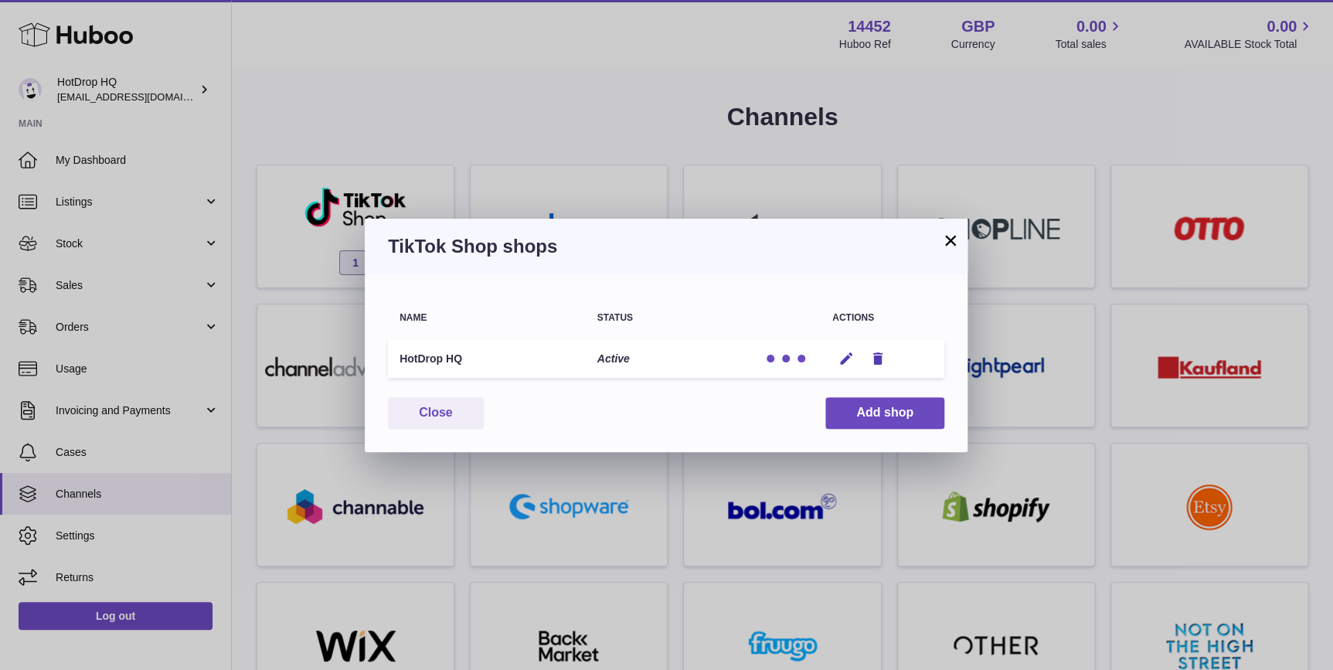
click at [947, 245] on button "×" at bounding box center [950, 240] width 19 height 19
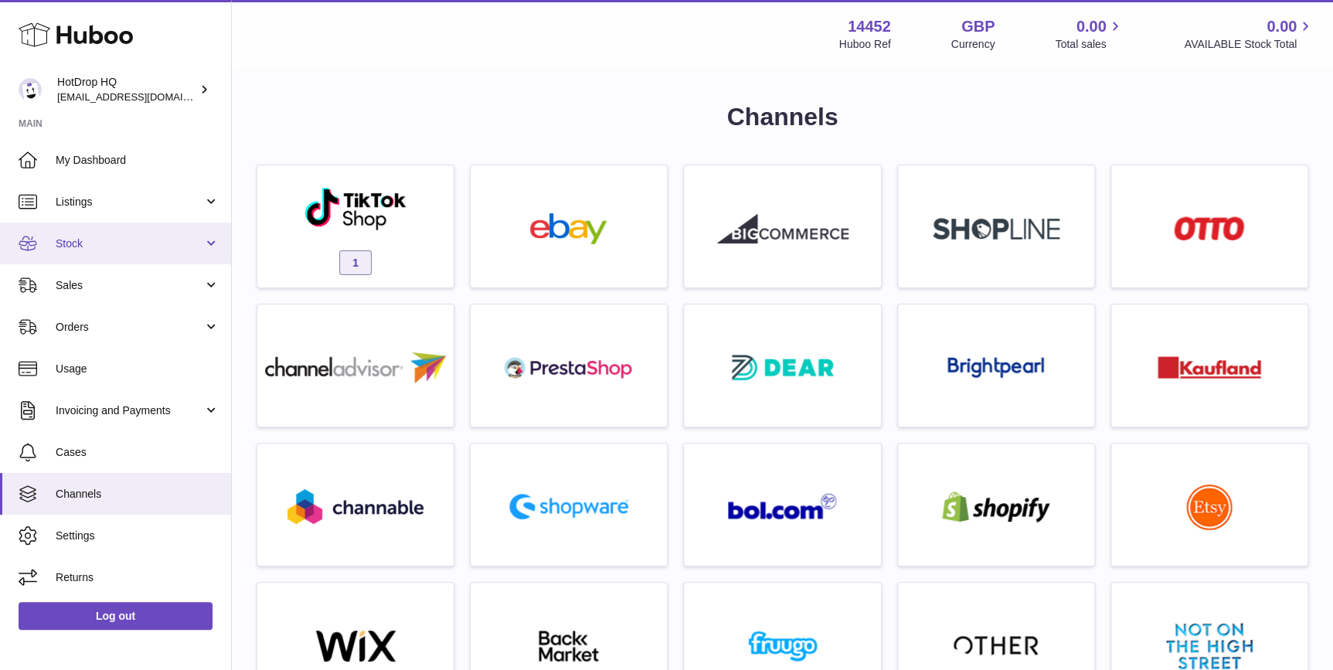
click at [96, 232] on link "Stock" at bounding box center [115, 243] width 231 height 42
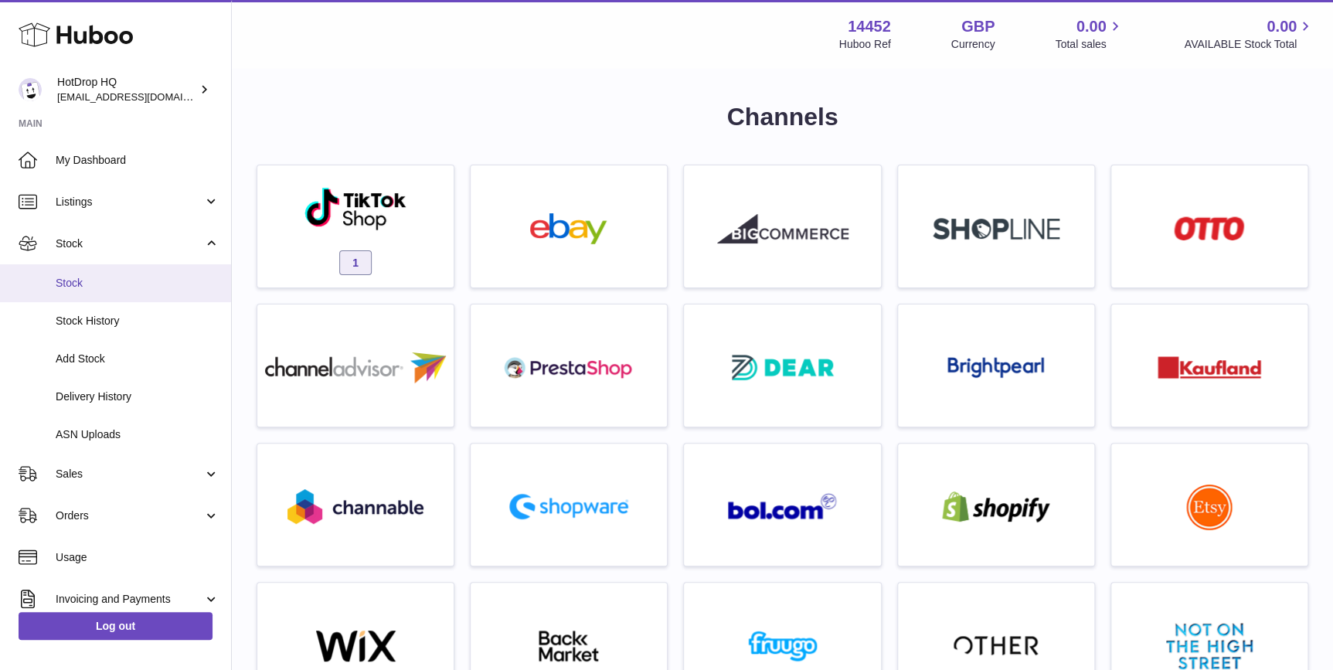
click at [108, 284] on span "Stock" at bounding box center [138, 283] width 164 height 15
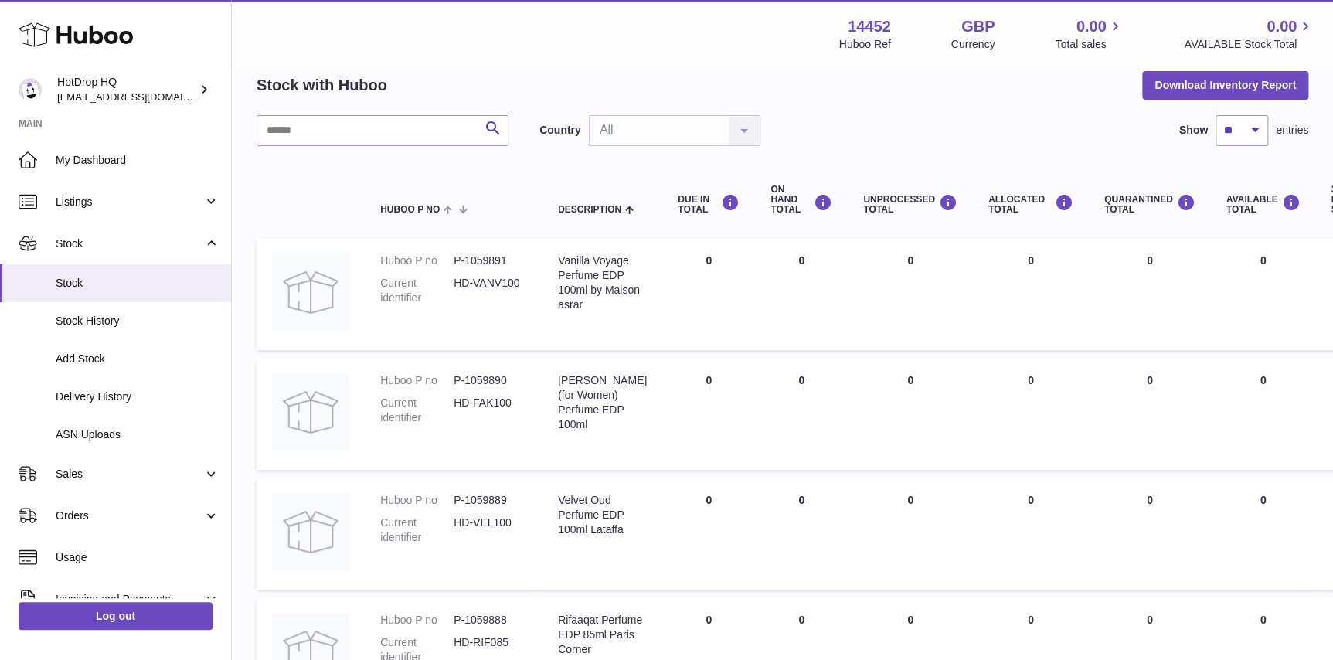
scroll to position [117, 0]
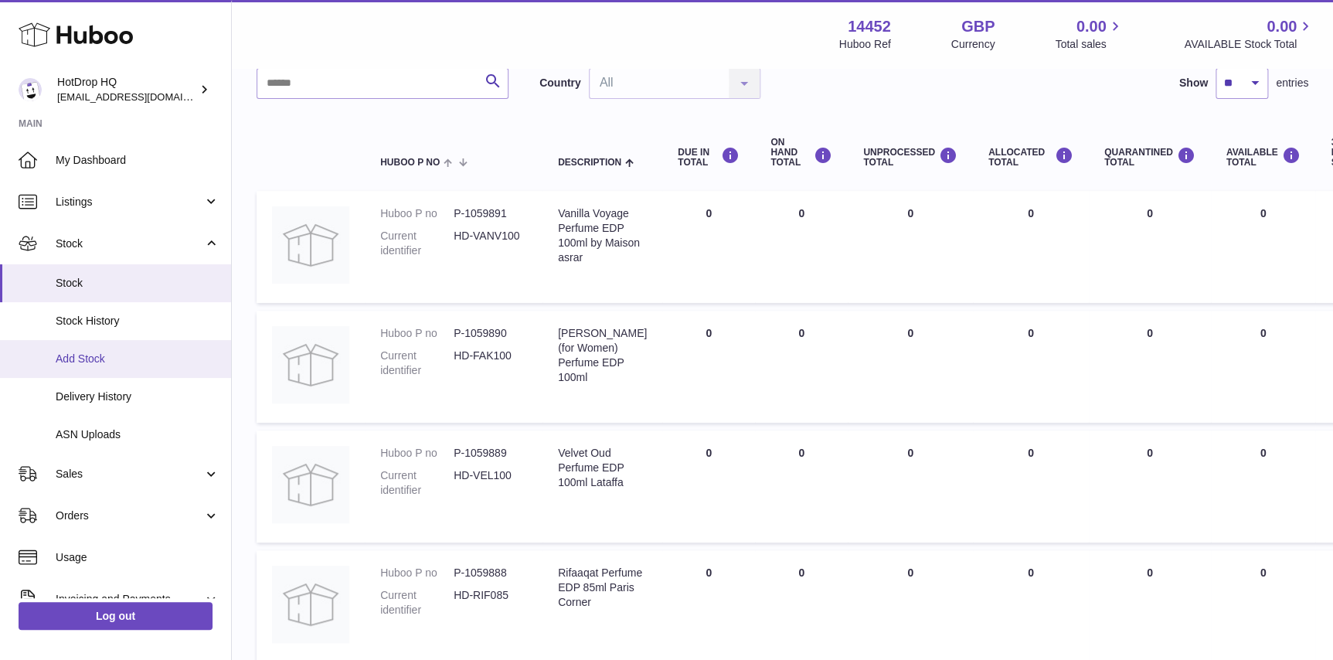
click at [89, 360] on span "Add Stock" at bounding box center [138, 358] width 164 height 15
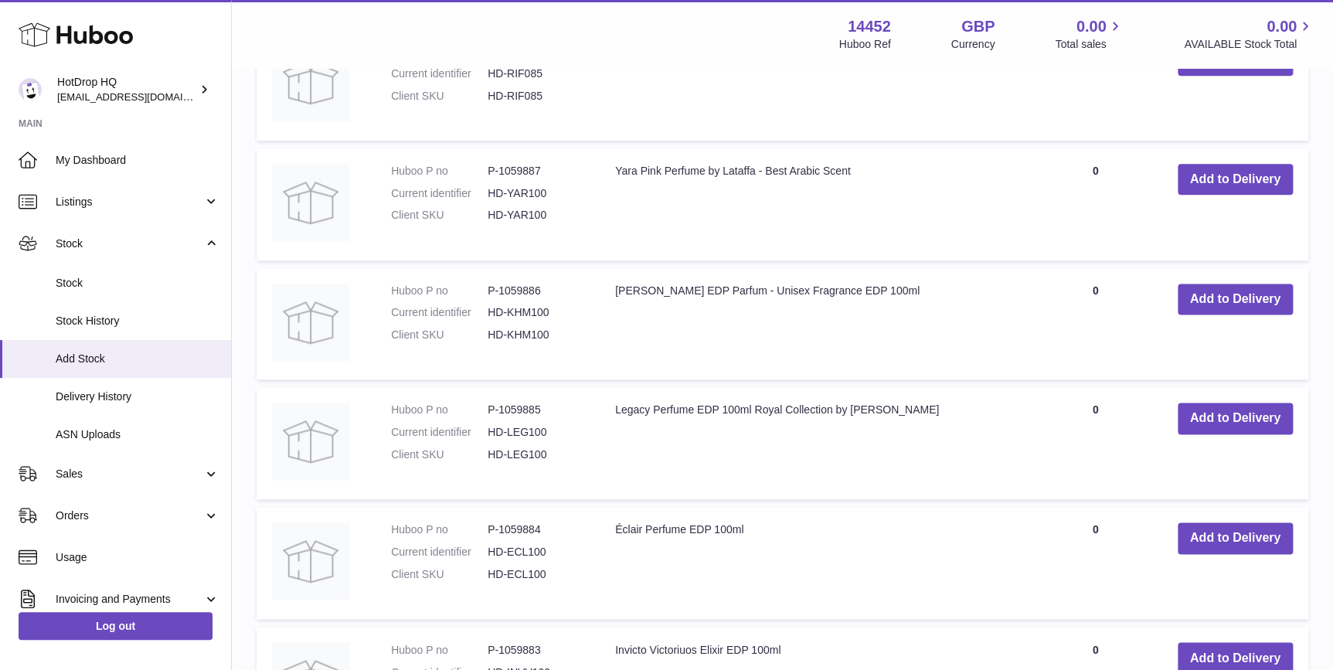
scroll to position [351, 0]
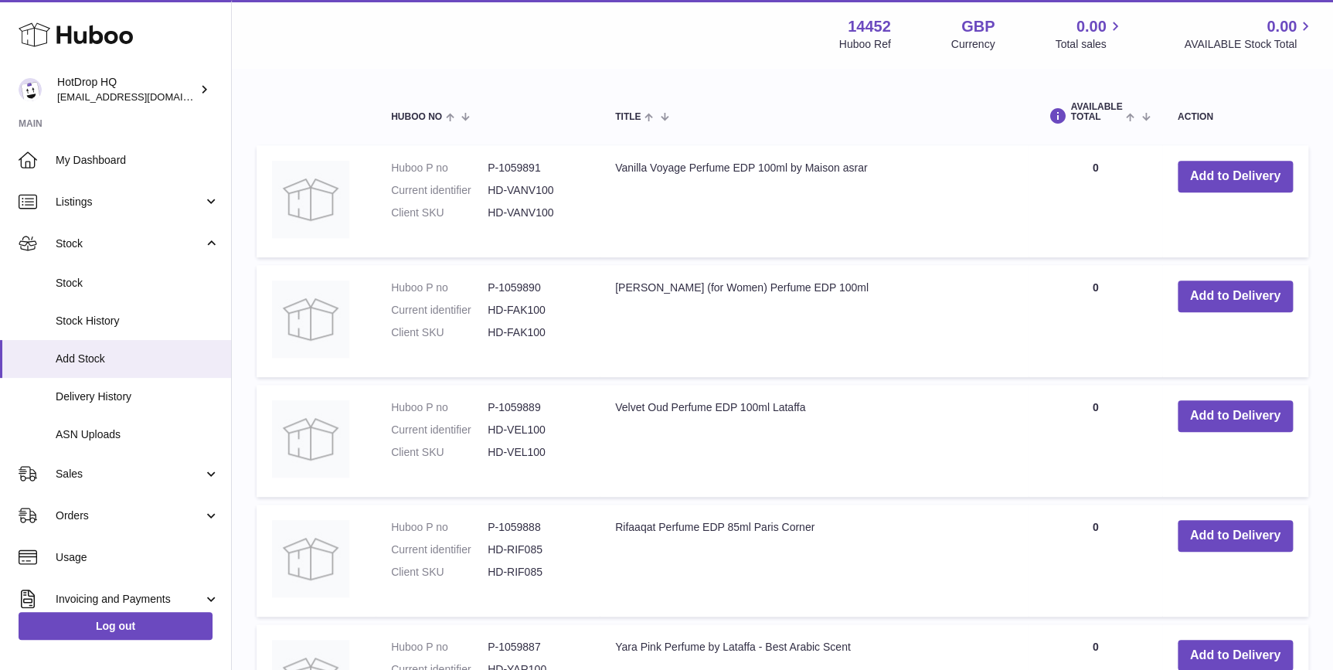
click at [1191, 156] on td "Add to Delivery" at bounding box center [1235, 201] width 146 height 112
click at [1193, 169] on button "Add to Delivery" at bounding box center [1234, 177] width 115 height 32
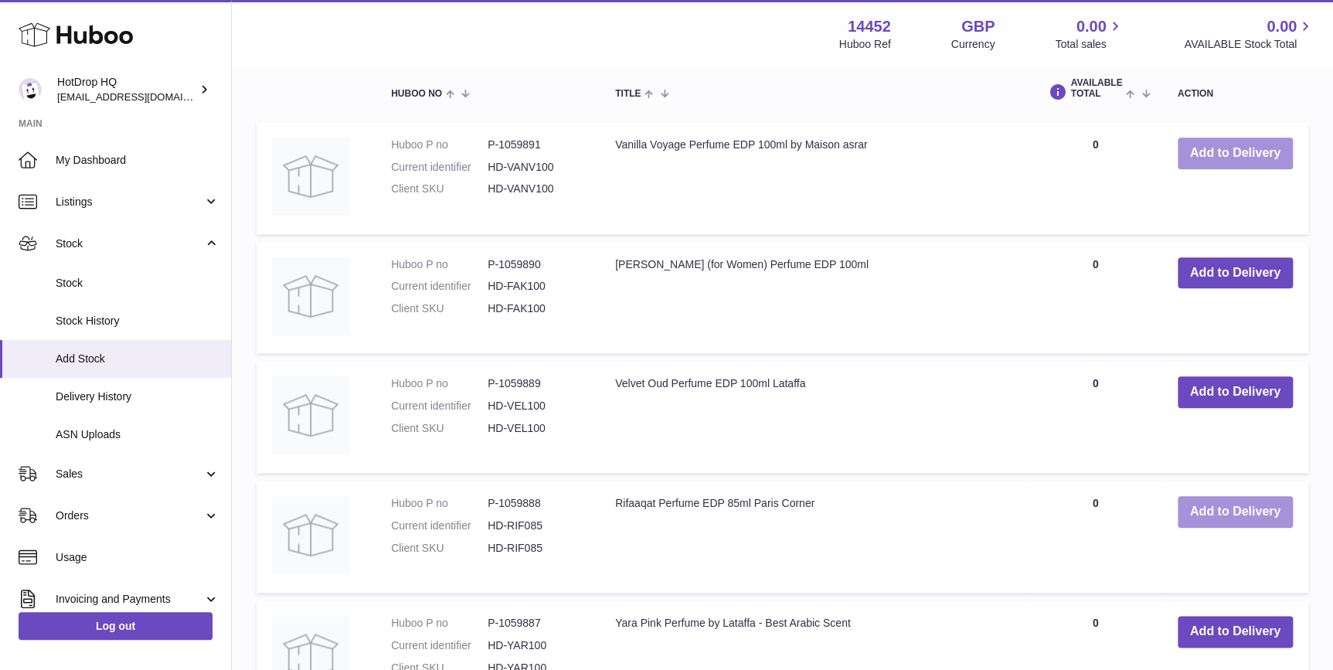
scroll to position [702, 0]
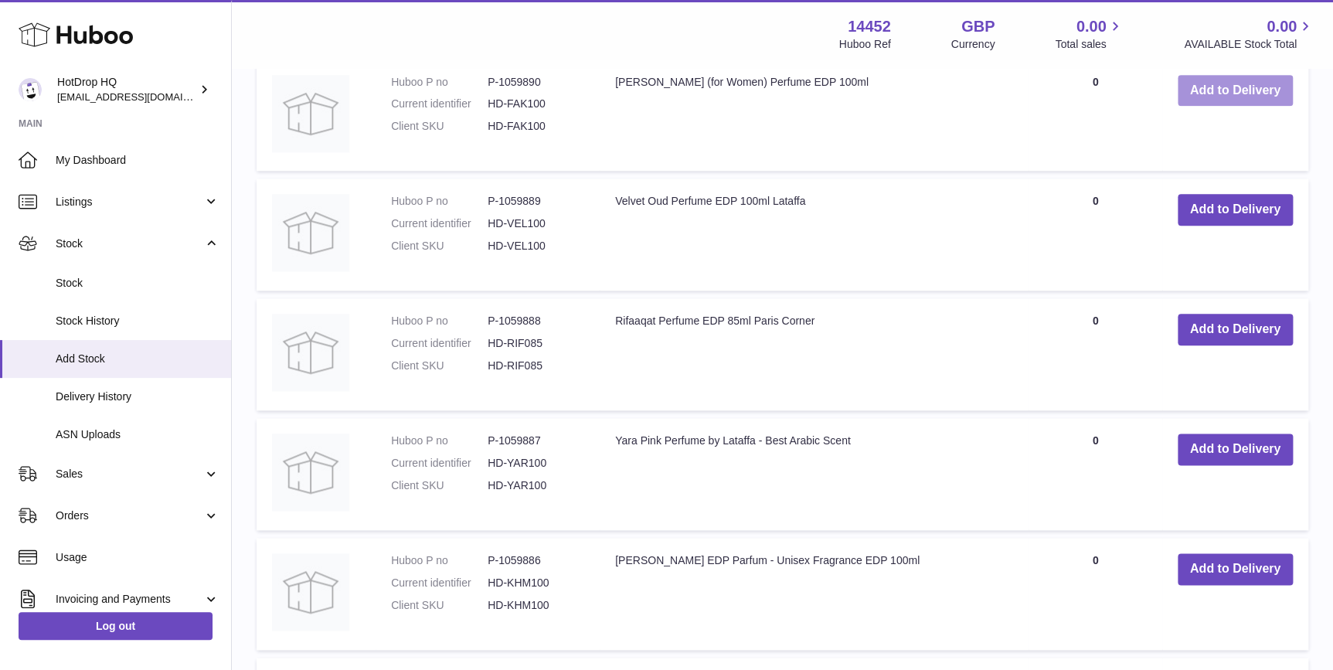
click at [1226, 103] on button "Add to Delivery" at bounding box center [1234, 91] width 115 height 32
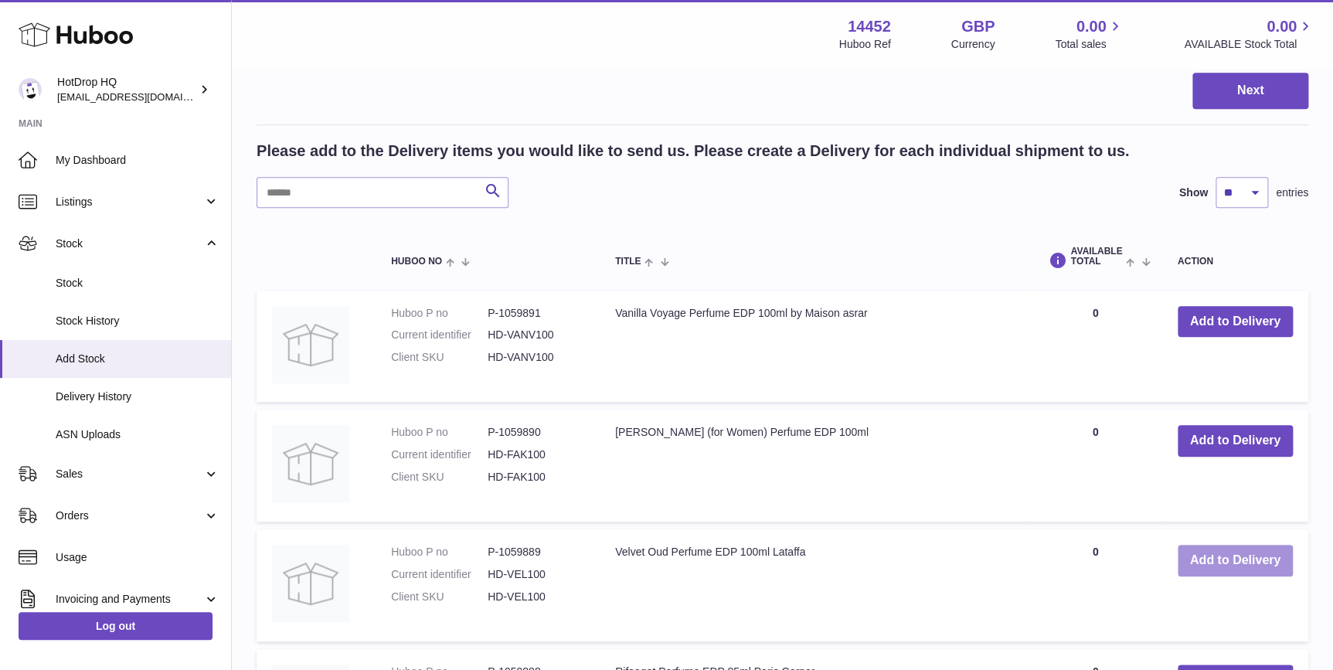
click at [1271, 551] on button "Add to Delivery" at bounding box center [1234, 561] width 115 height 32
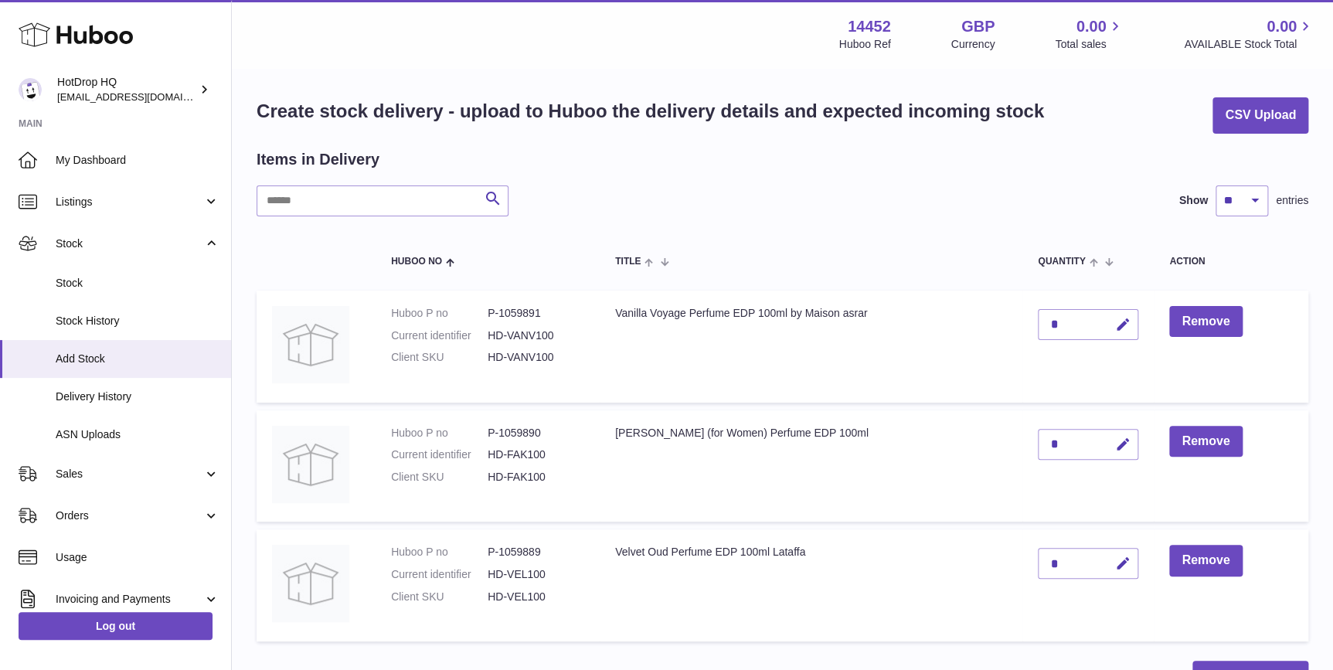
scroll to position [0, 0]
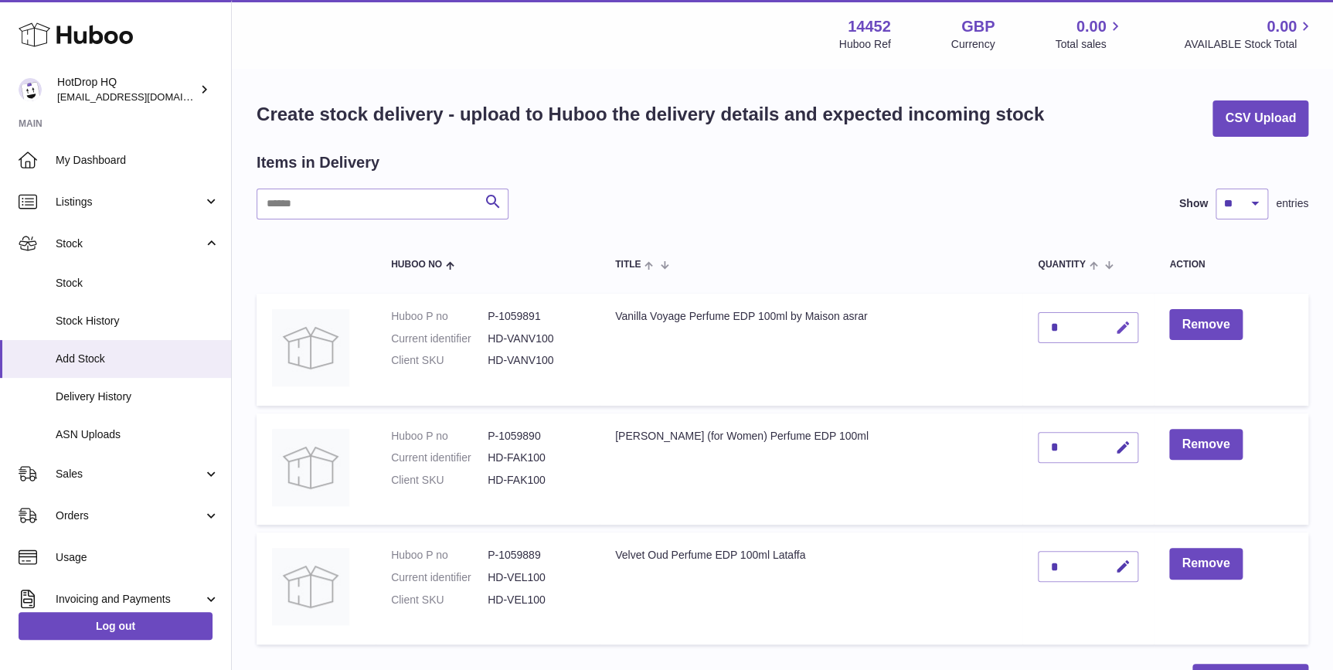
click at [1124, 328] on icon "button" at bounding box center [1122, 328] width 16 height 16
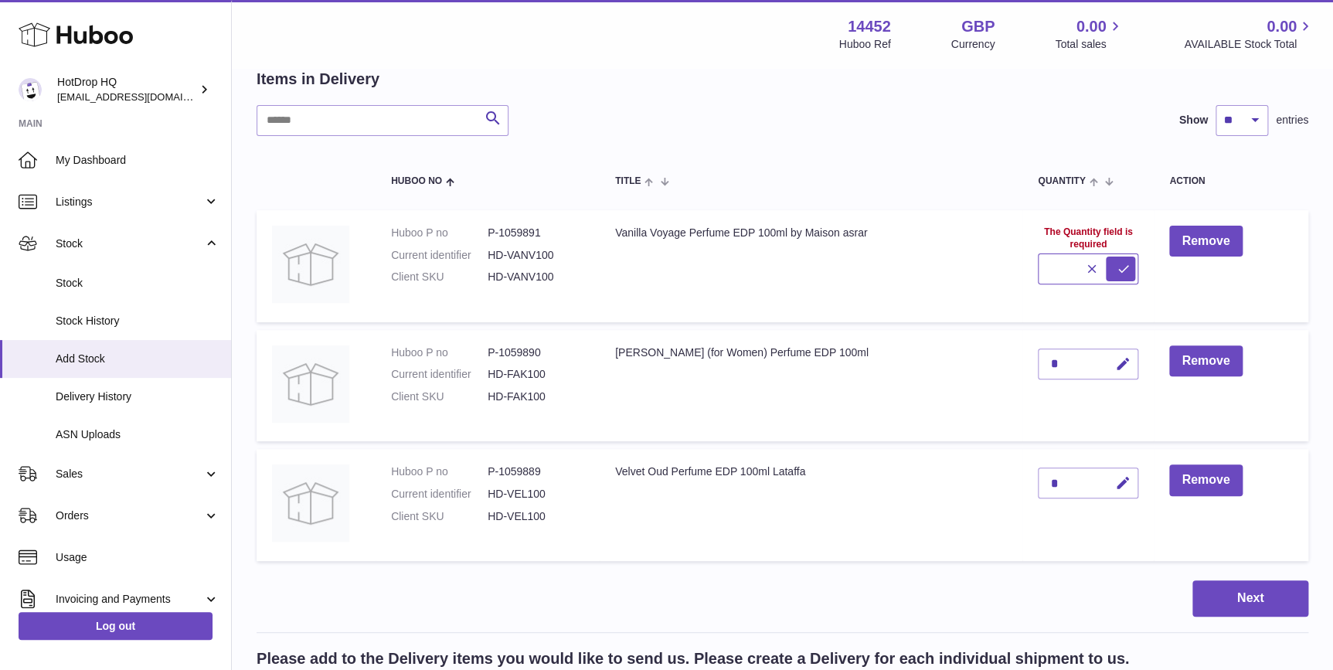
scroll to position [117, 0]
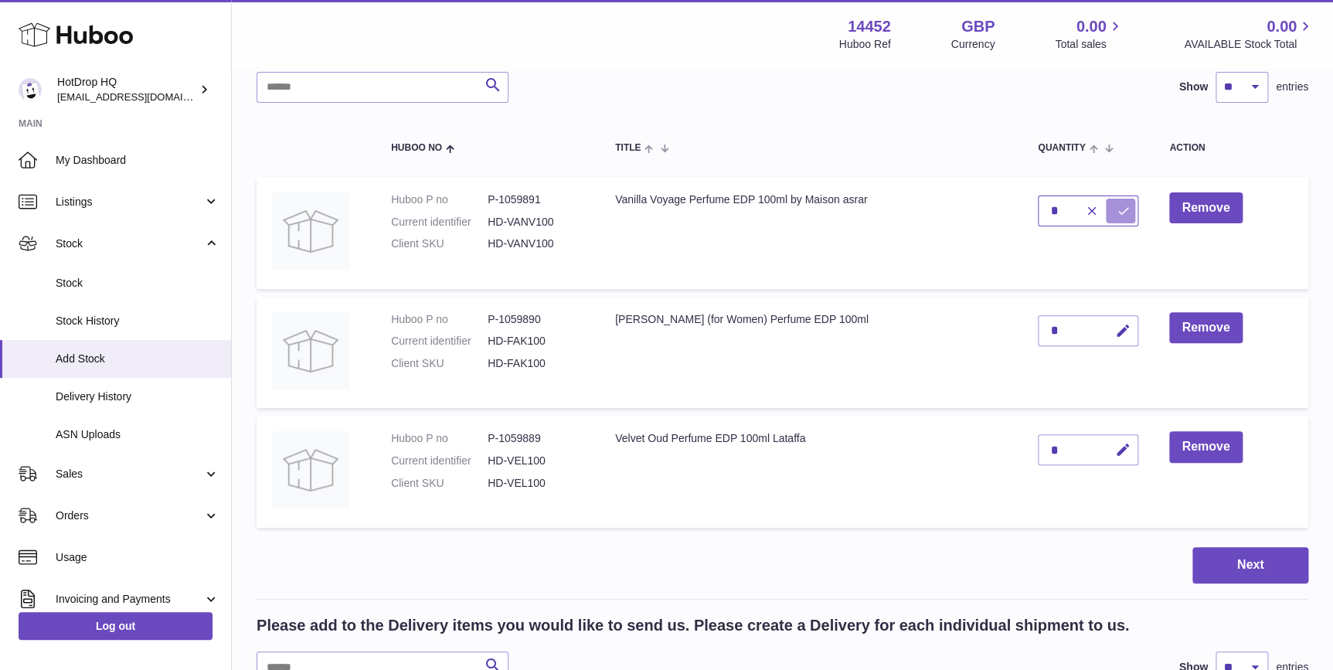
type input "*"
click at [1117, 216] on icon "submit" at bounding box center [1123, 211] width 14 height 14
click at [1116, 331] on icon "button" at bounding box center [1122, 331] width 16 height 16
type input "*"
click at [1130, 338] on button "submit" at bounding box center [1119, 330] width 29 height 25
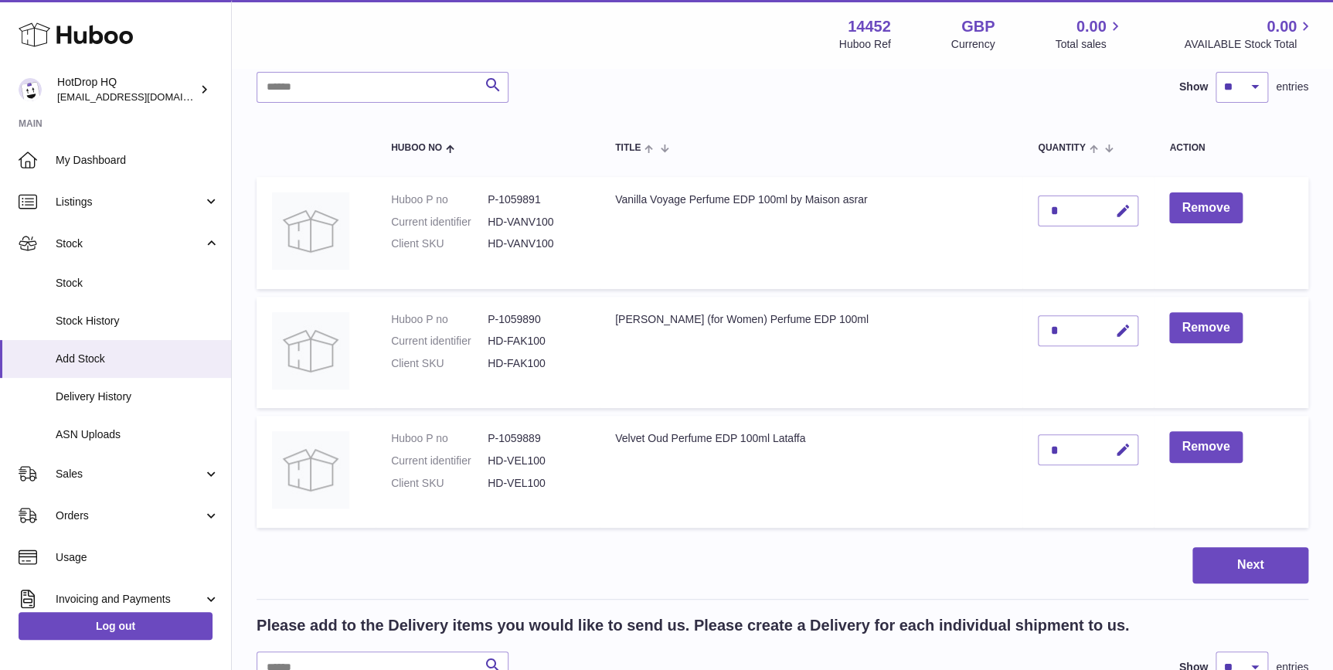
click at [1120, 448] on icon "button" at bounding box center [1122, 450] width 16 height 16
type input "*"
click at [1116, 454] on icon "submit" at bounding box center [1123, 450] width 14 height 14
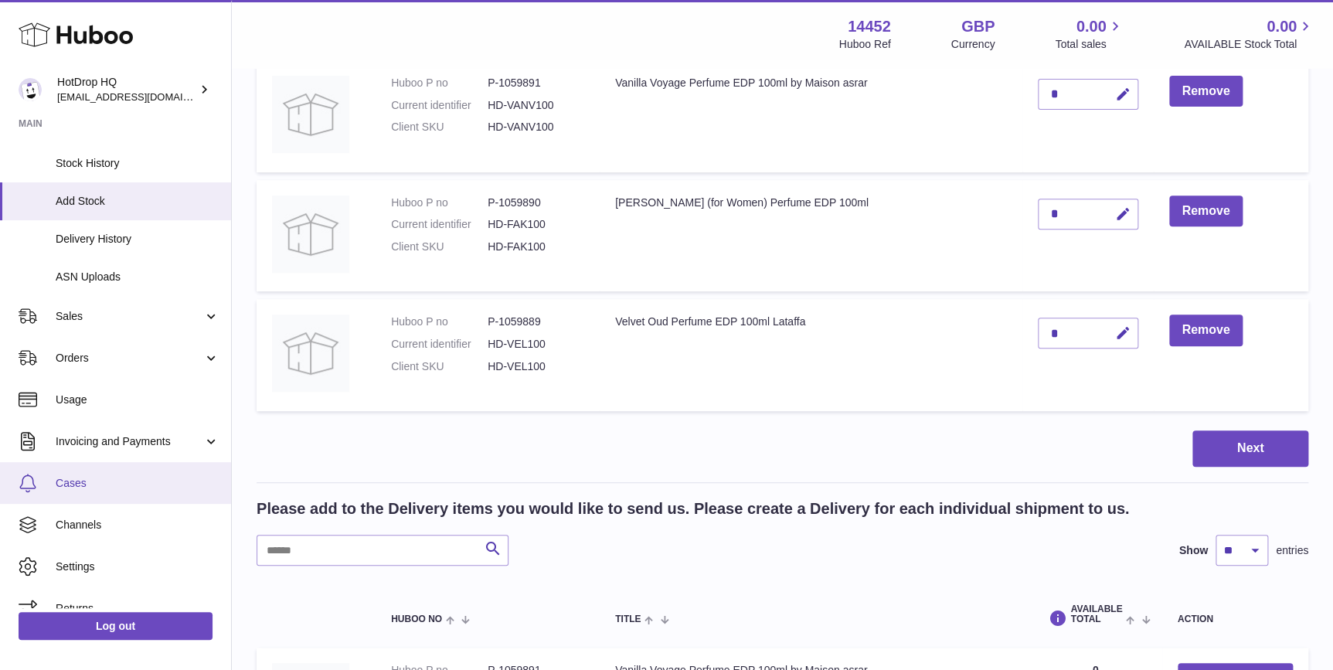
scroll to position [178, 0]
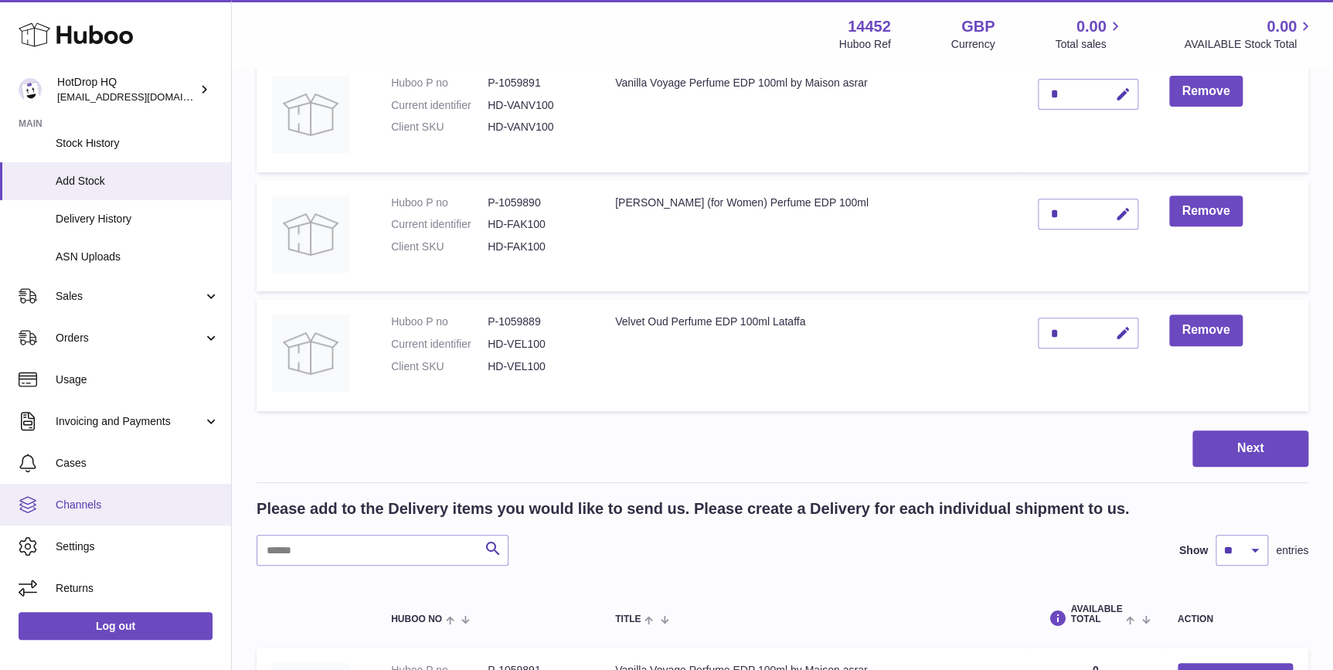
click at [139, 507] on span "Channels" at bounding box center [138, 505] width 164 height 15
